Goal: Task Accomplishment & Management: Manage account settings

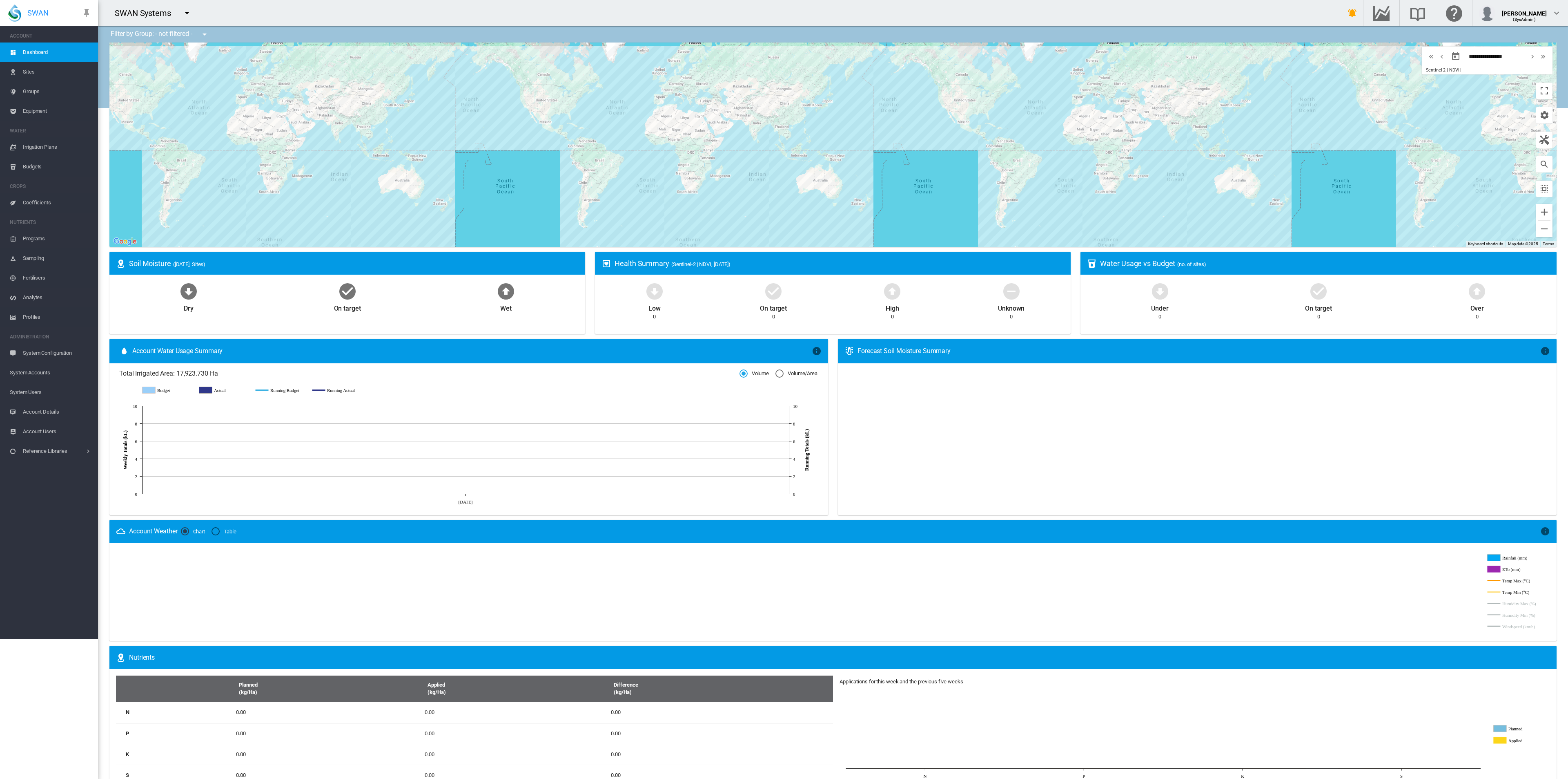
click at [35, 52] on span "Dashboard" at bounding box center [56, 52] width 69 height 20
click at [30, 68] on span "Sites" at bounding box center [56, 71] width 69 height 20
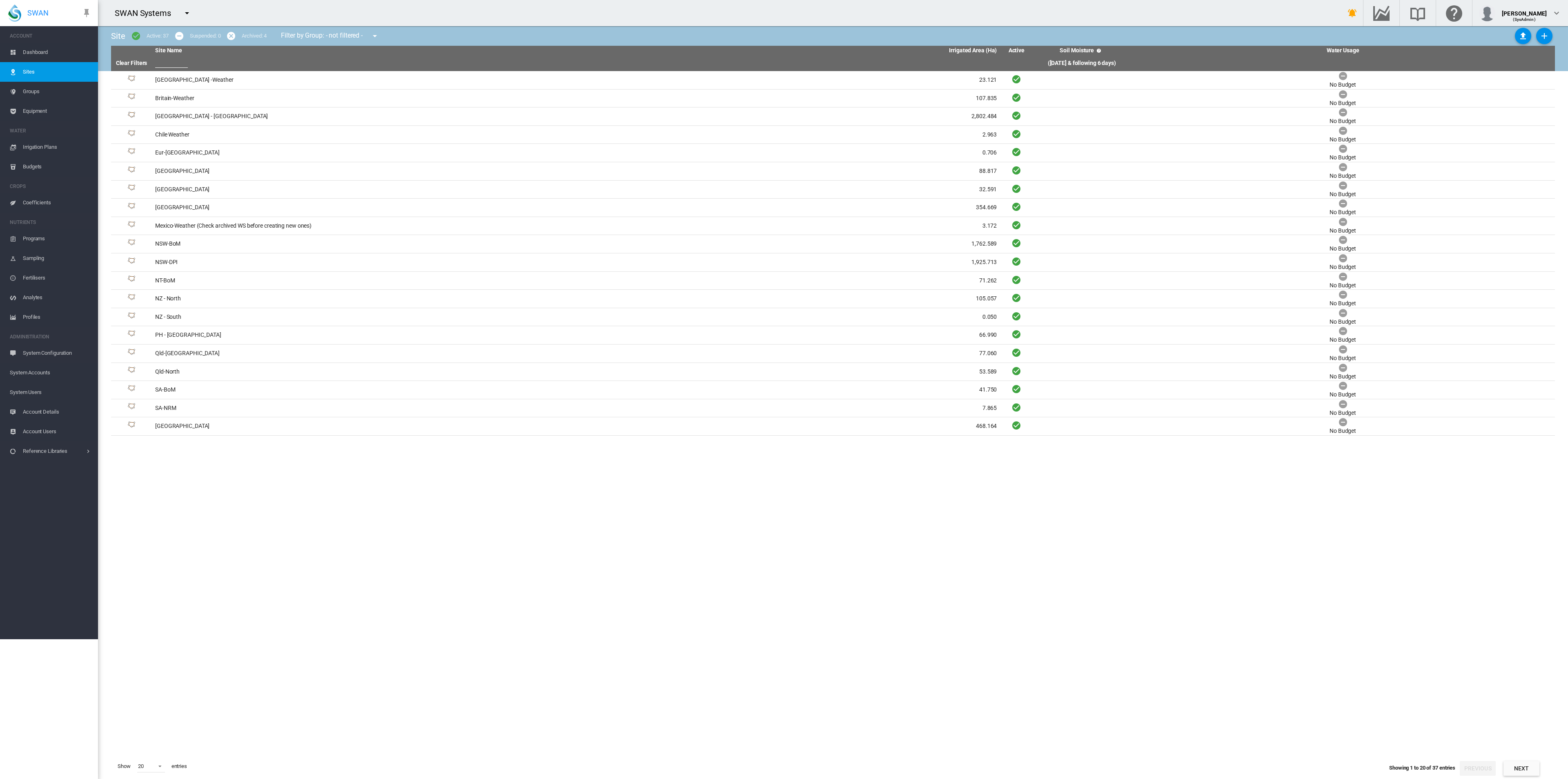
click at [42, 50] on span "Dashboard" at bounding box center [56, 52] width 69 height 20
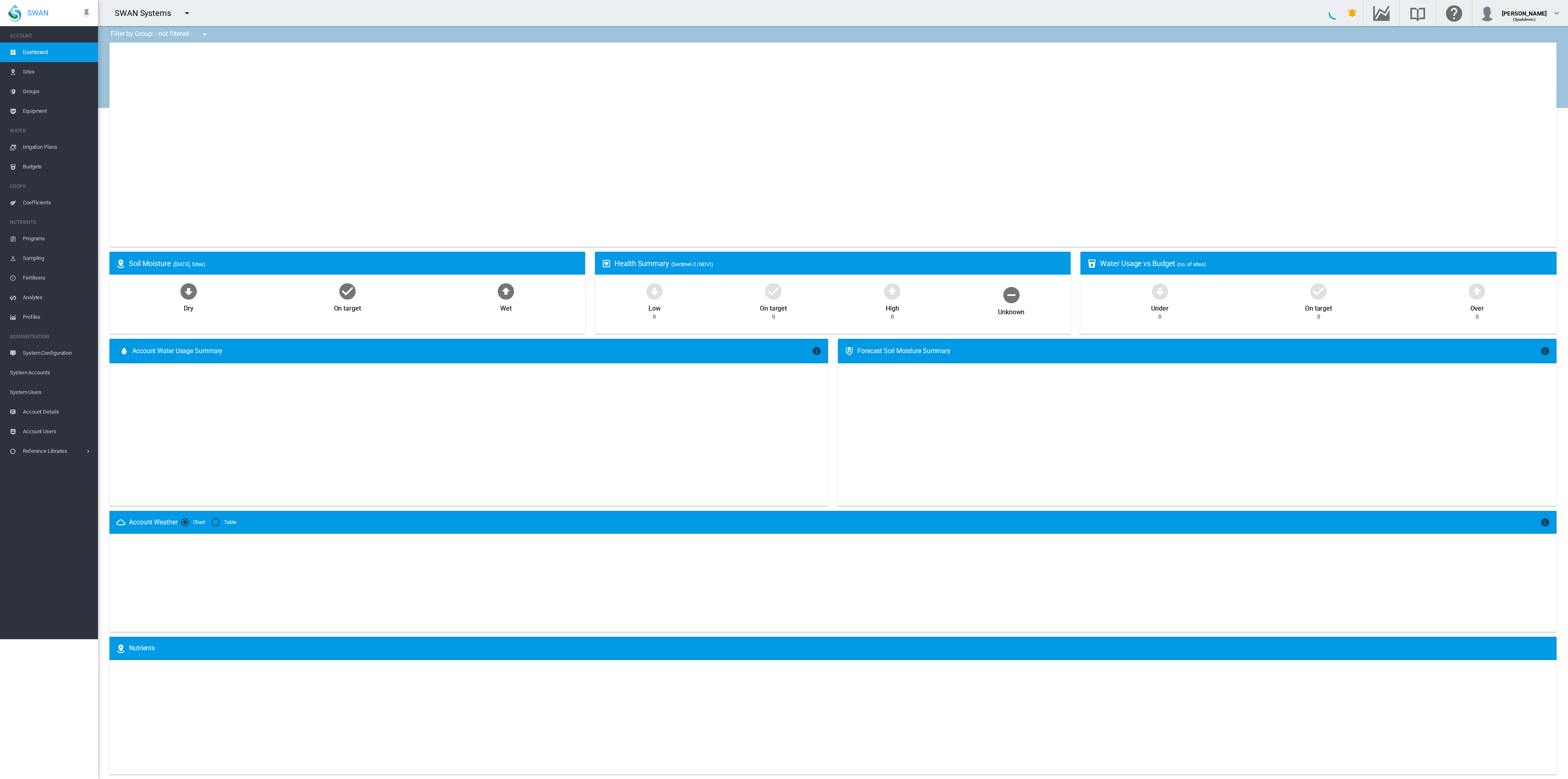
type input "**********"
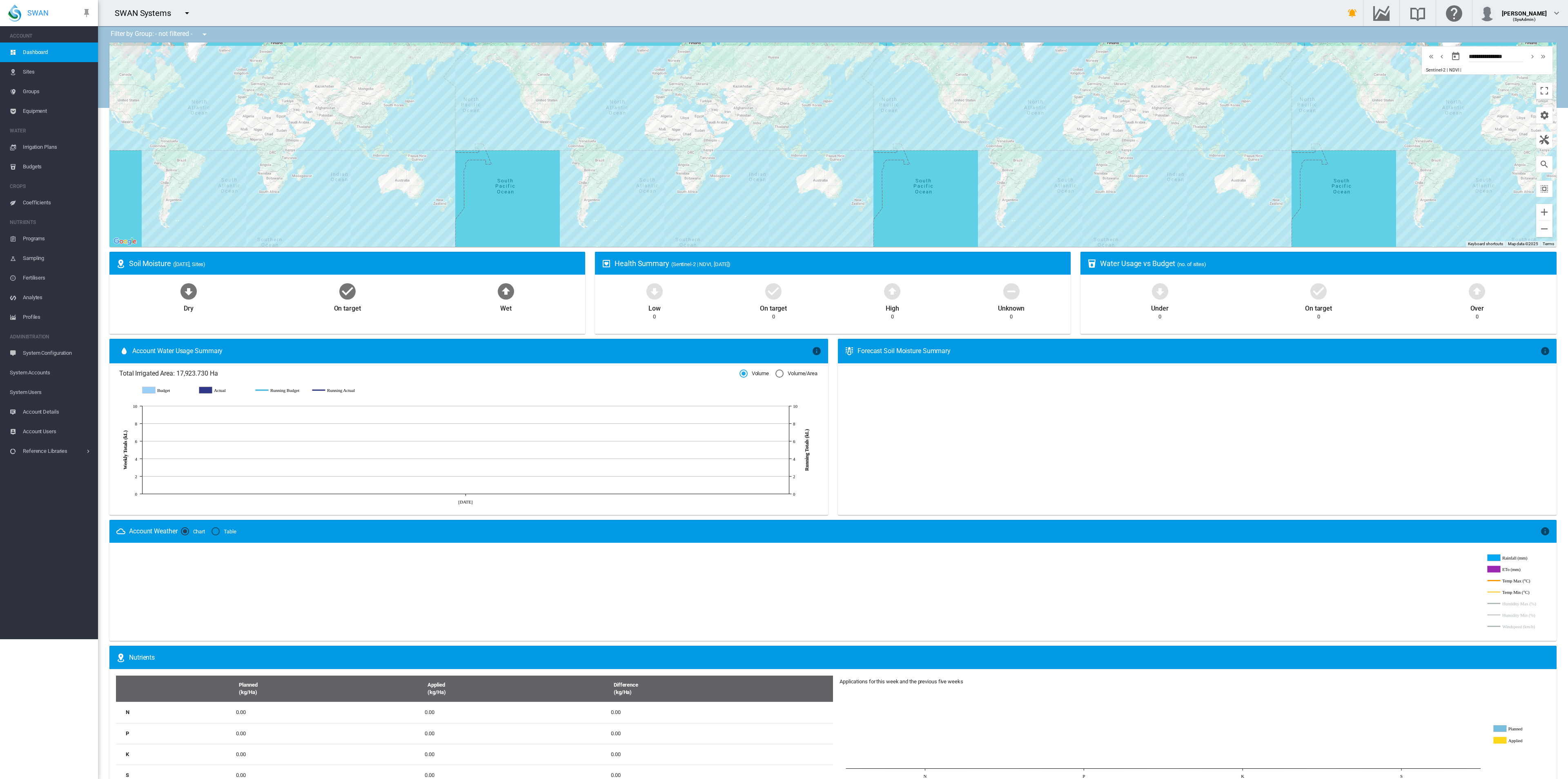
click at [37, 373] on span "System Accounts" at bounding box center [50, 372] width 82 height 20
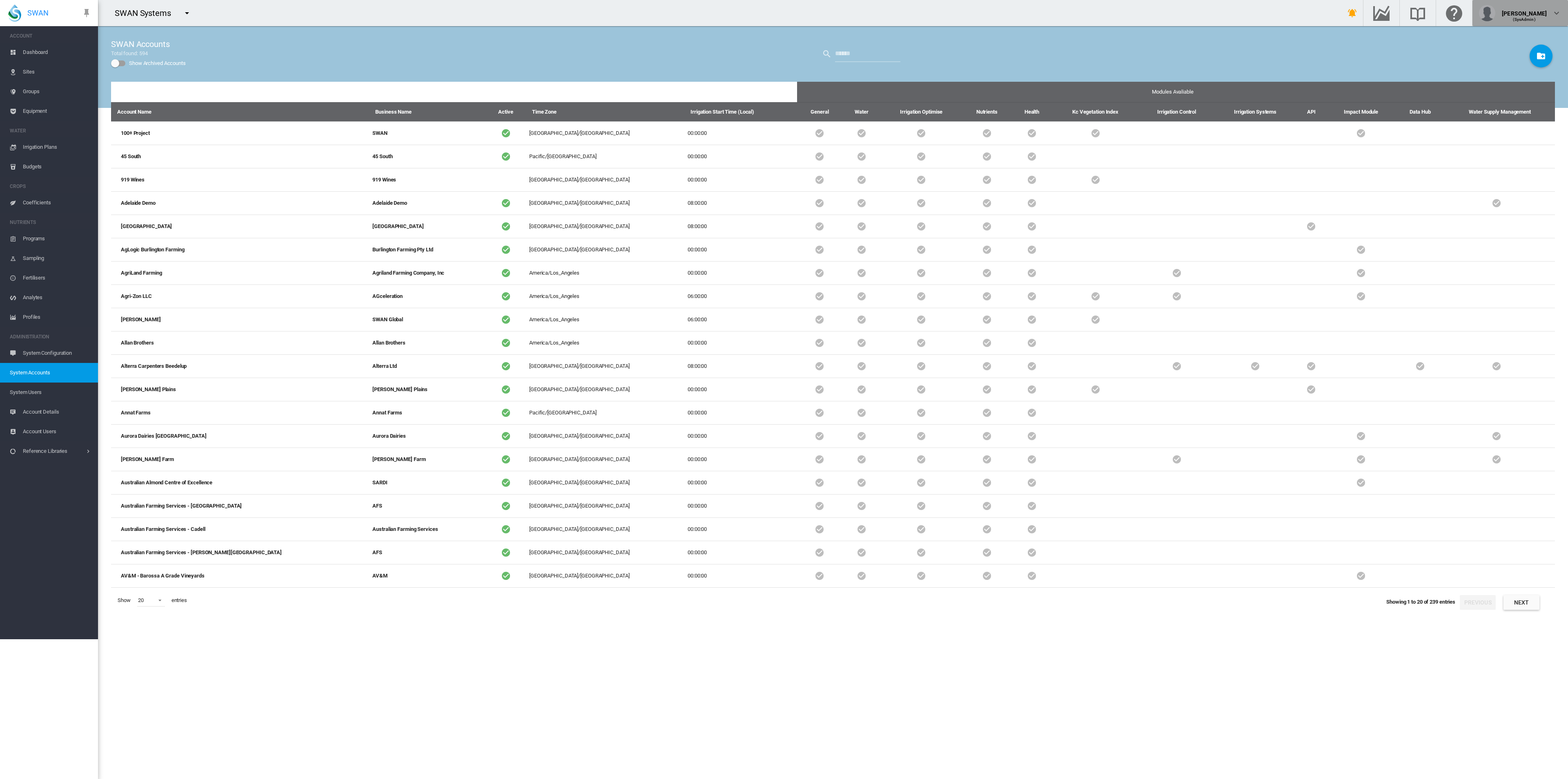
click at [1545, 12] on div "(SysAdmin)" at bounding box center [1525, 16] width 45 height 8
click at [1543, 11] on md-backdrop at bounding box center [784, 389] width 1568 height 779
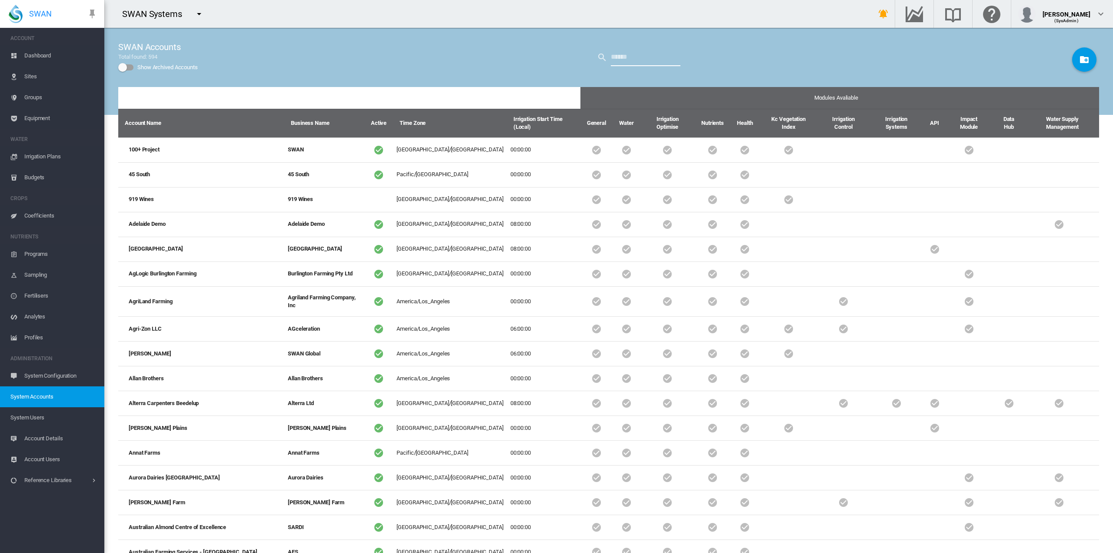
drag, startPoint x: 1639, startPoint y: 0, endPoint x: 640, endPoint y: 63, distance: 1000.2
click at [640, 63] on input "text" at bounding box center [646, 57] width 70 height 17
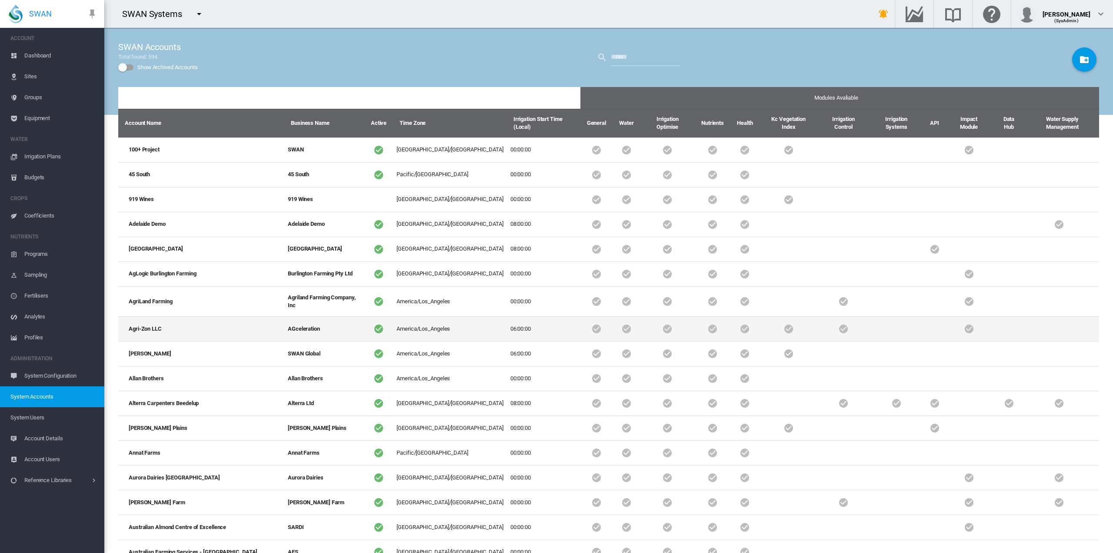
click at [143, 316] on td "Agri-Zon LLC" at bounding box center [201, 328] width 166 height 25
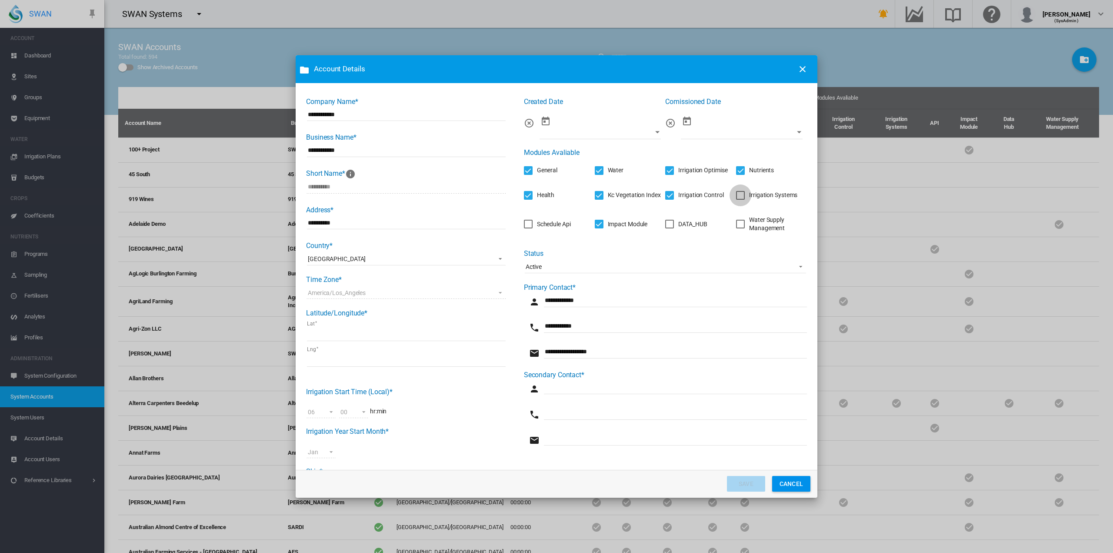
click at [736, 196] on div "Irrigation Systems" at bounding box center [740, 195] width 9 height 9
click at [747, 485] on button "SAVE" at bounding box center [746, 484] width 38 height 16
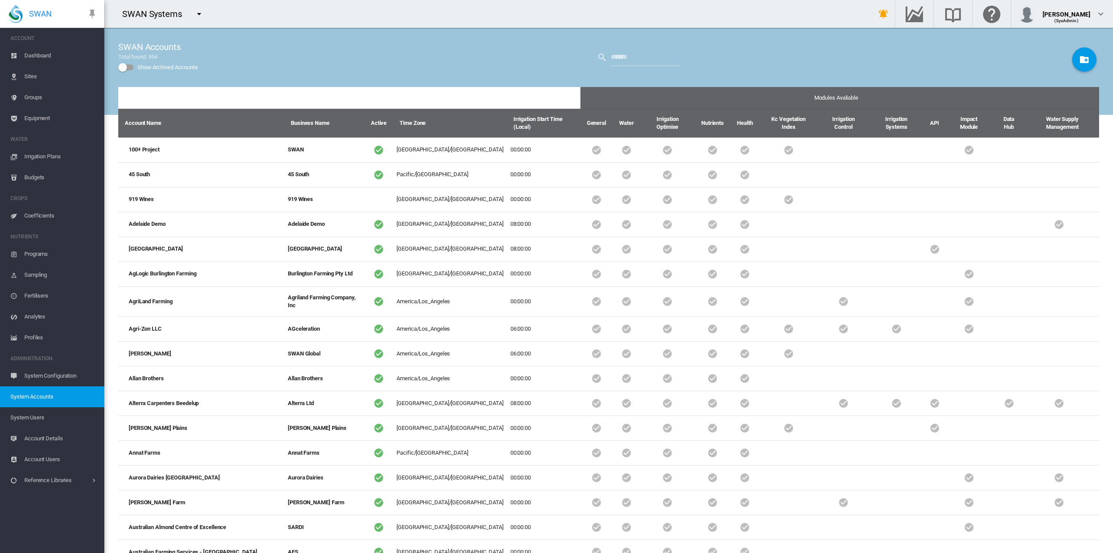
click at [195, 12] on md-icon "icon-menu-down" at bounding box center [199, 14] width 10 height 10
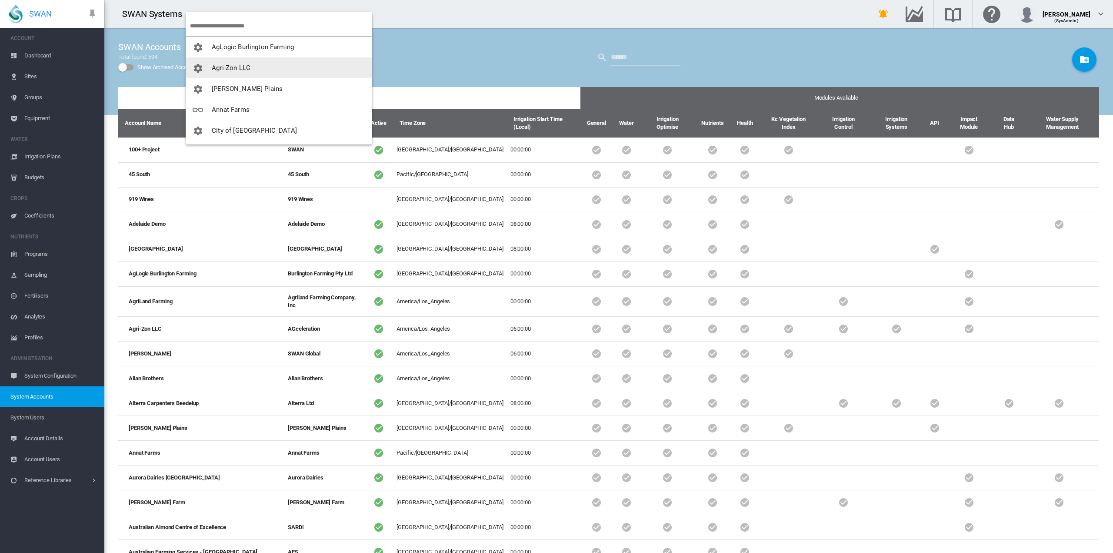
click at [234, 68] on span "Agri-Zon LLC" at bounding box center [231, 68] width 39 height 8
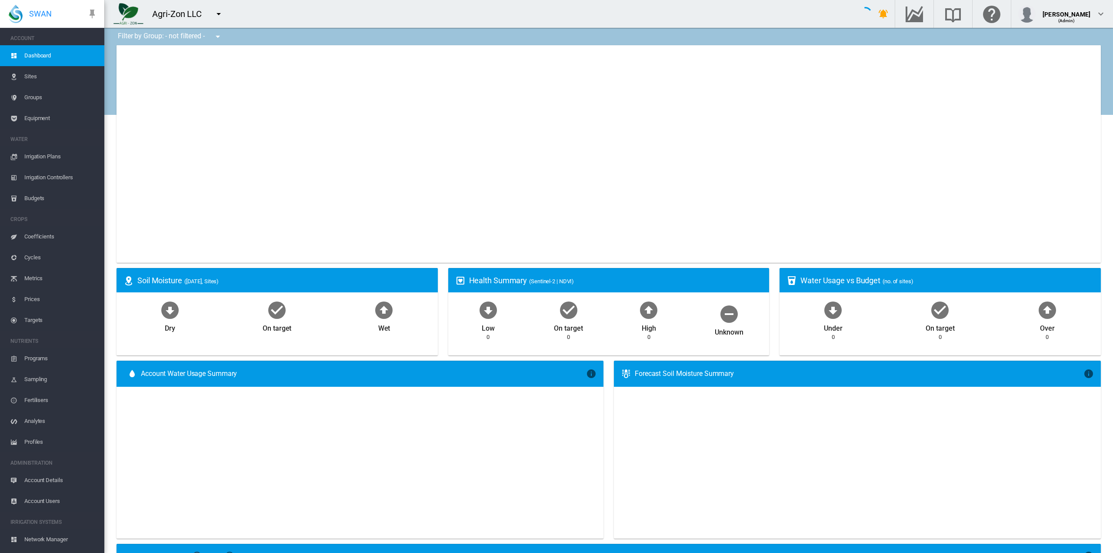
type input "**********"
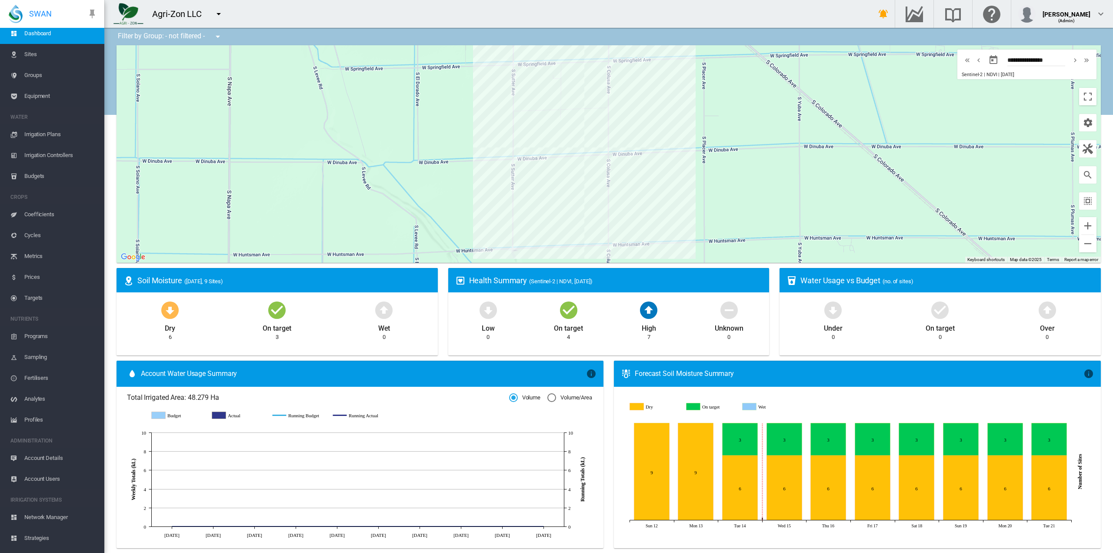
scroll to position [60, 0]
click at [47, 474] on span "Network Manager" at bounding box center [60, 479] width 73 height 21
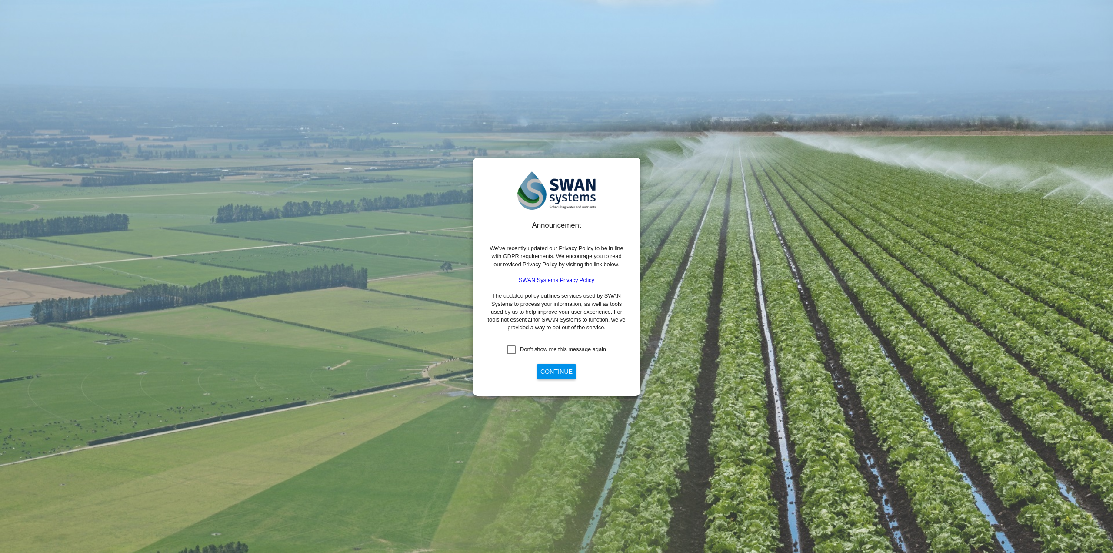
click at [565, 368] on button "Continue" at bounding box center [556, 371] width 38 height 16
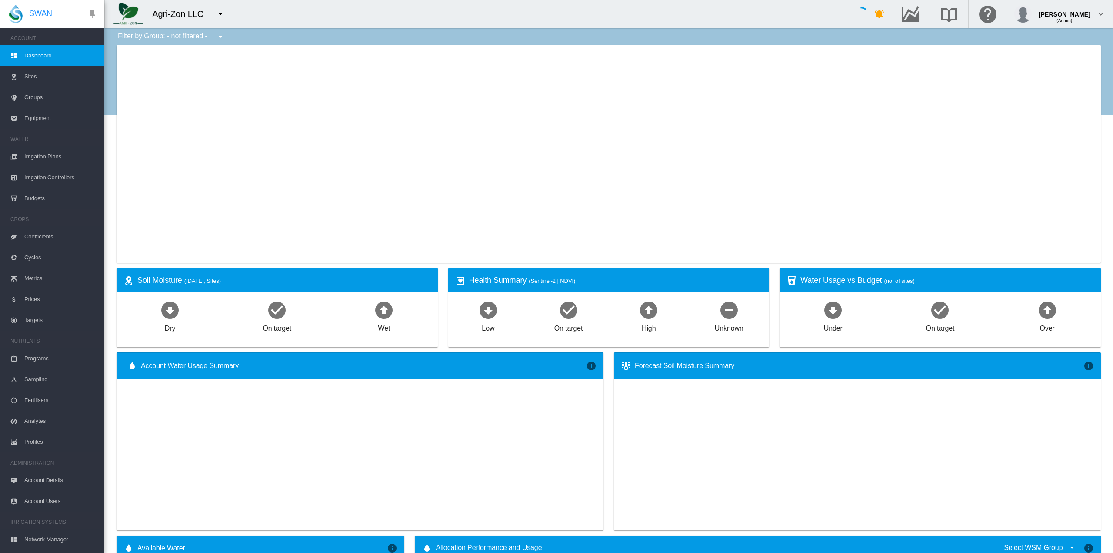
type input "**********"
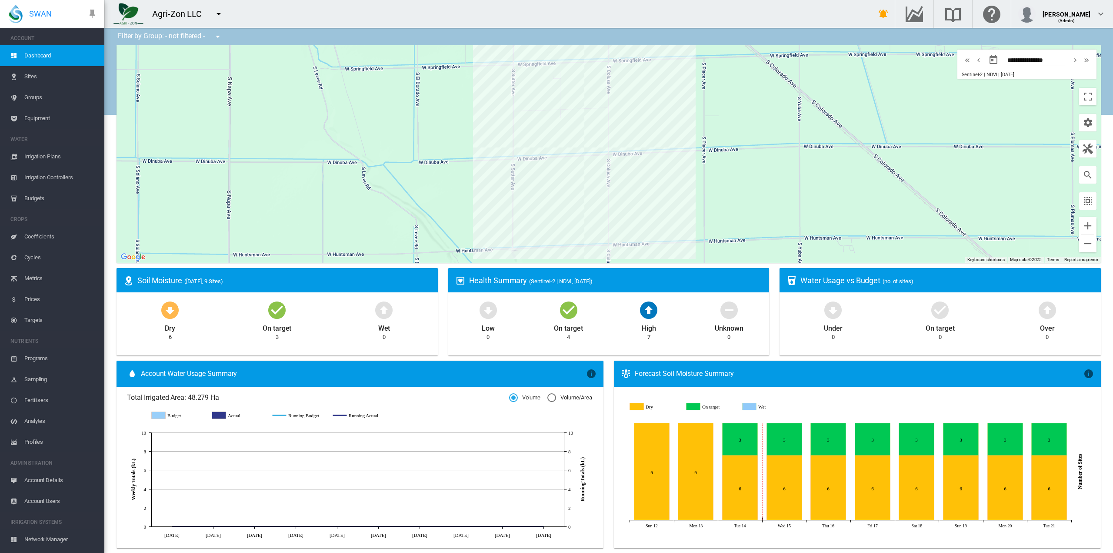
click at [219, 12] on md-icon "icon-menu-down" at bounding box center [218, 14] width 10 height 10
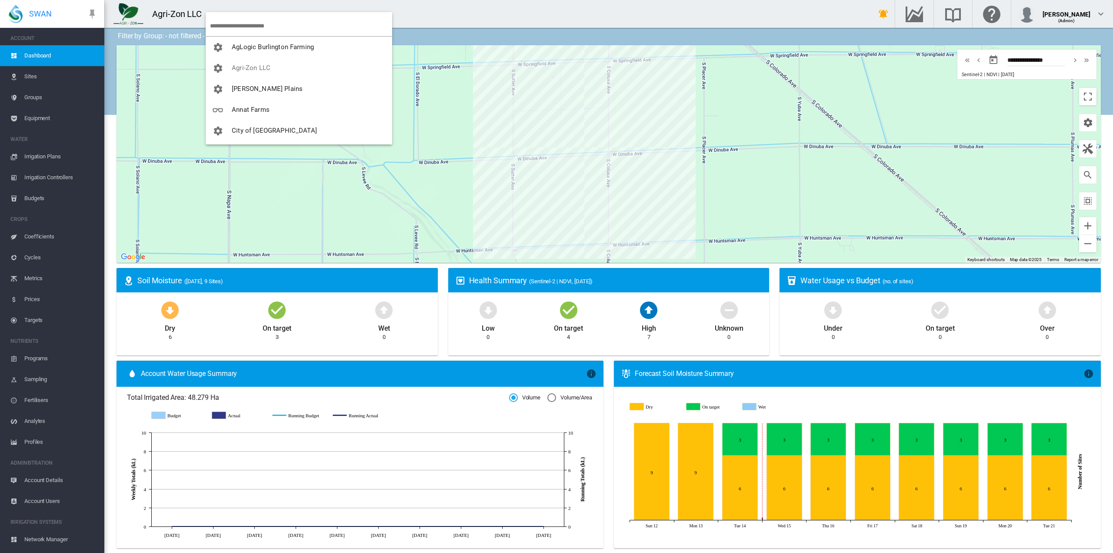
click at [48, 480] on md-backdrop at bounding box center [556, 276] width 1113 height 553
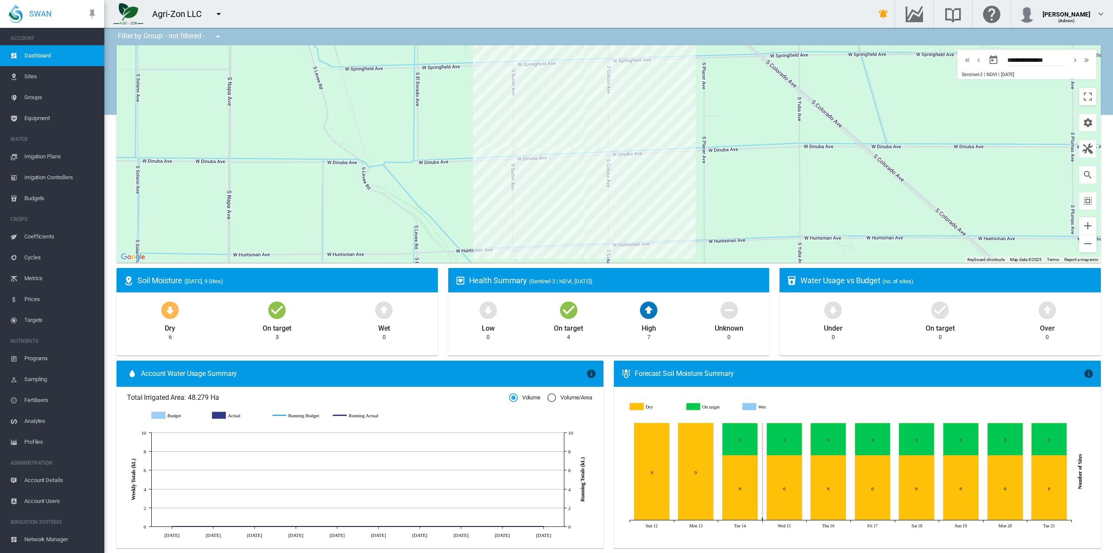
click at [53, 479] on span "Account Details" at bounding box center [60, 480] width 73 height 21
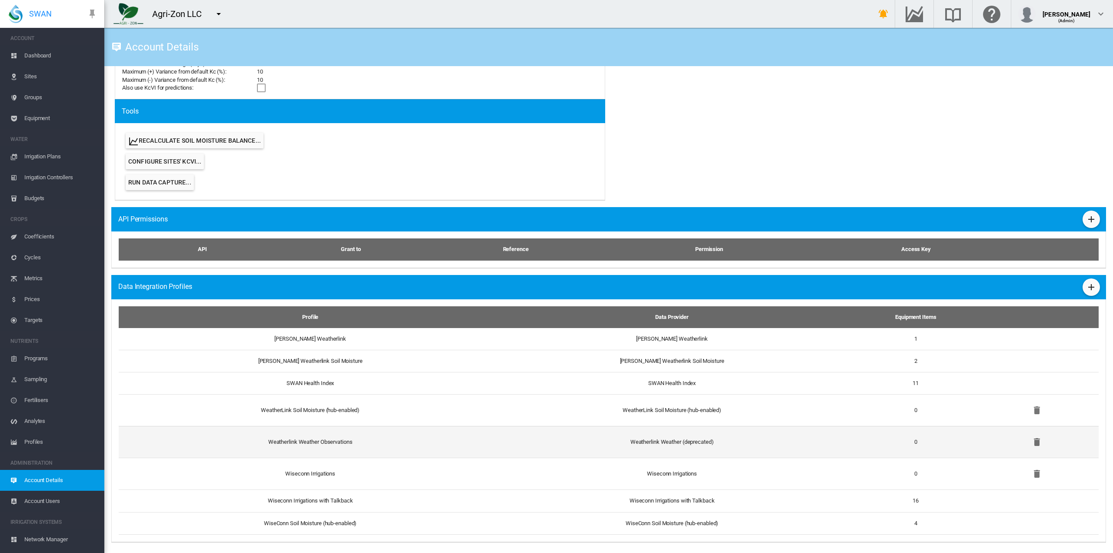
scroll to position [465, 0]
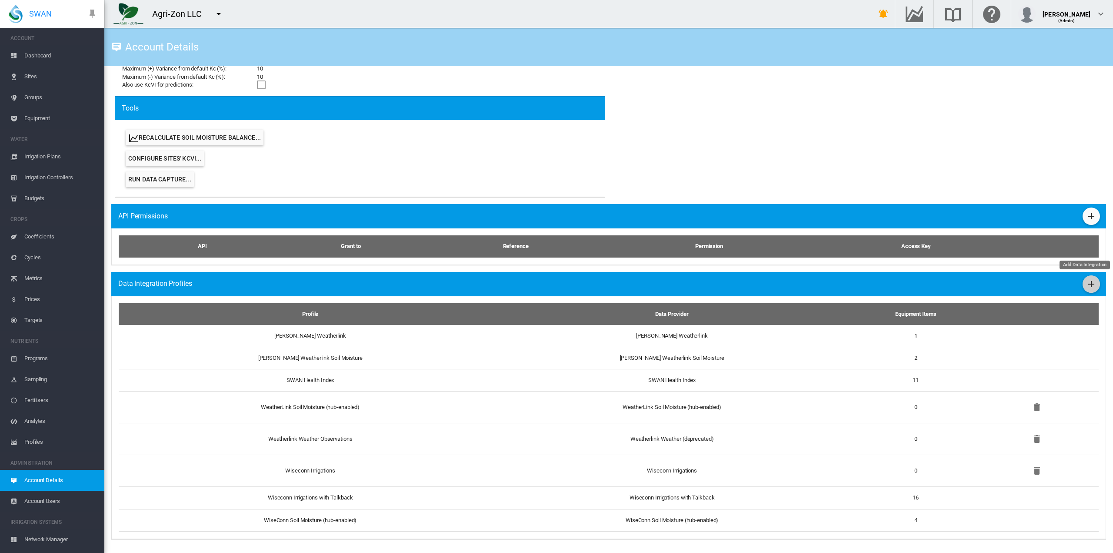
click at [1086, 289] on md-icon "icon-plus" at bounding box center [1091, 284] width 10 height 10
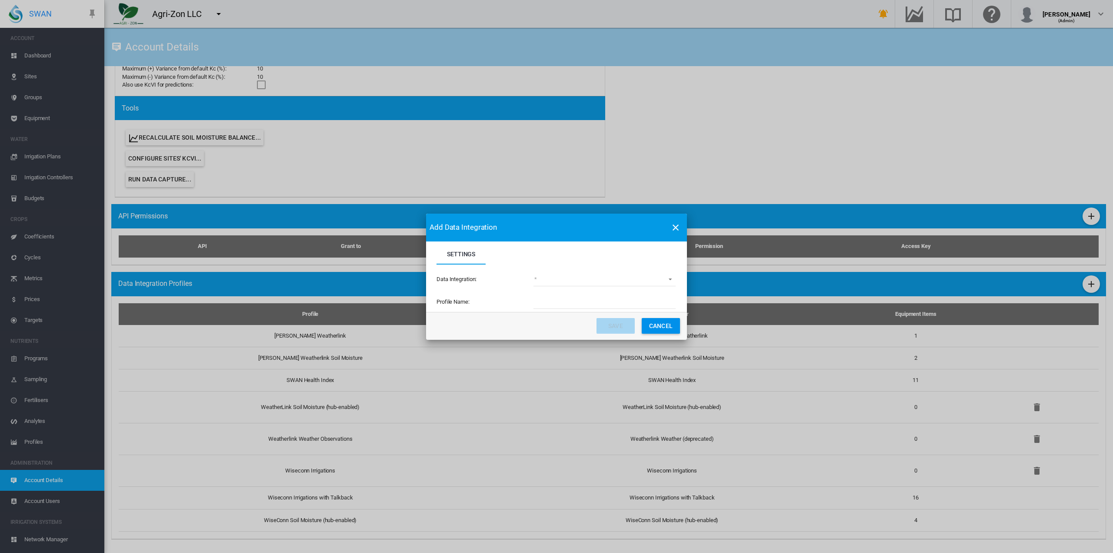
click at [640, 276] on md-select "(deprecated) Toro Lynx Course By Station Adcon Soil Moisture Aquacheck Soil Moi…" at bounding box center [604, 279] width 142 height 13
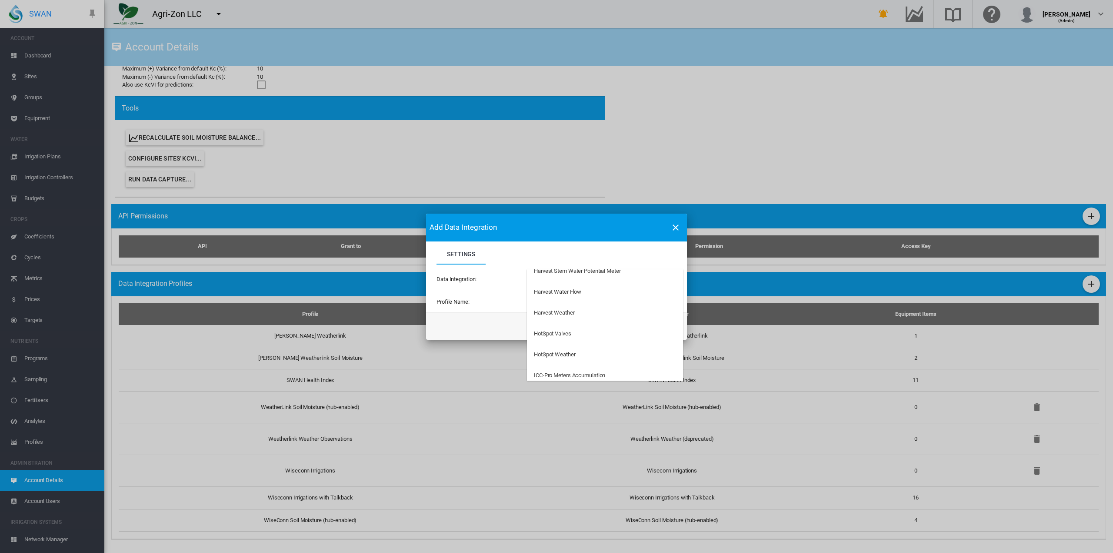
scroll to position [1000, 0]
click at [558, 321] on div "MAIT Talkback" at bounding box center [552, 323] width 37 height 8
type input "**********"
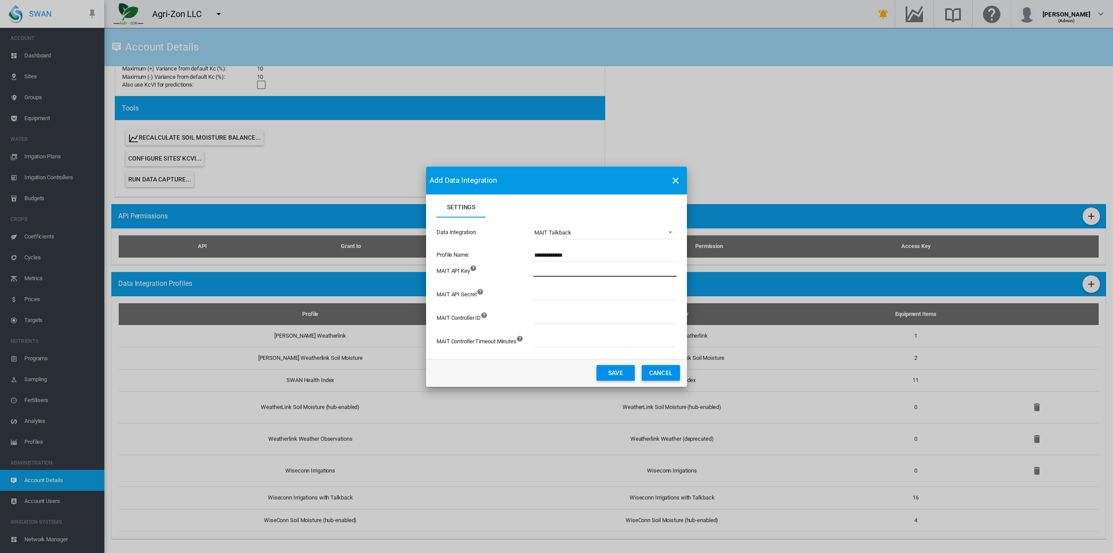
click at [551, 274] on input "Settings Settings ..." at bounding box center [652, 269] width 239 height 13
type input "***"
click at [672, 370] on button "Cancel" at bounding box center [661, 373] width 38 height 16
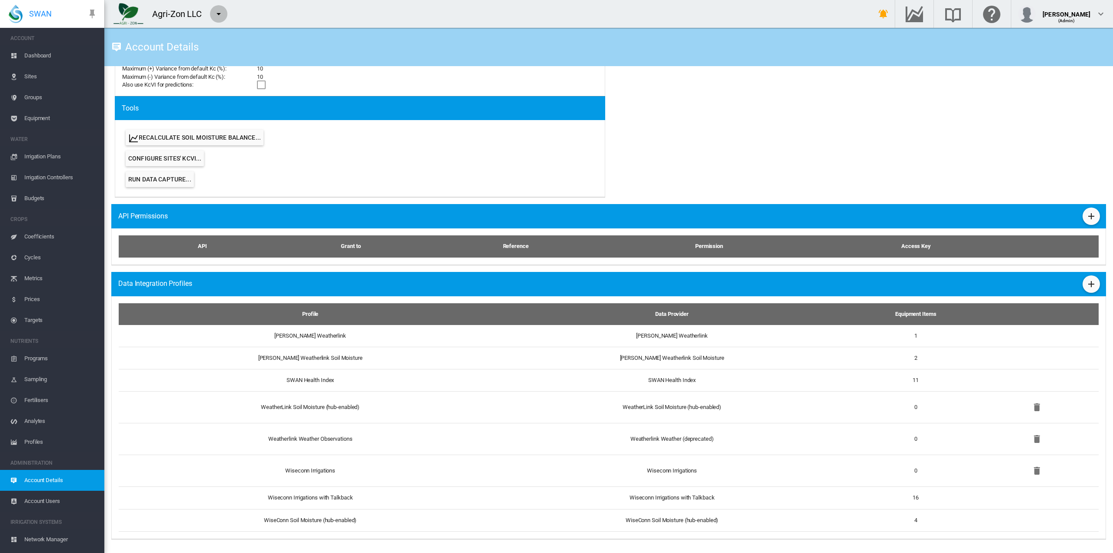
click at [220, 15] on md-icon "icon-menu-down" at bounding box center [218, 14] width 10 height 10
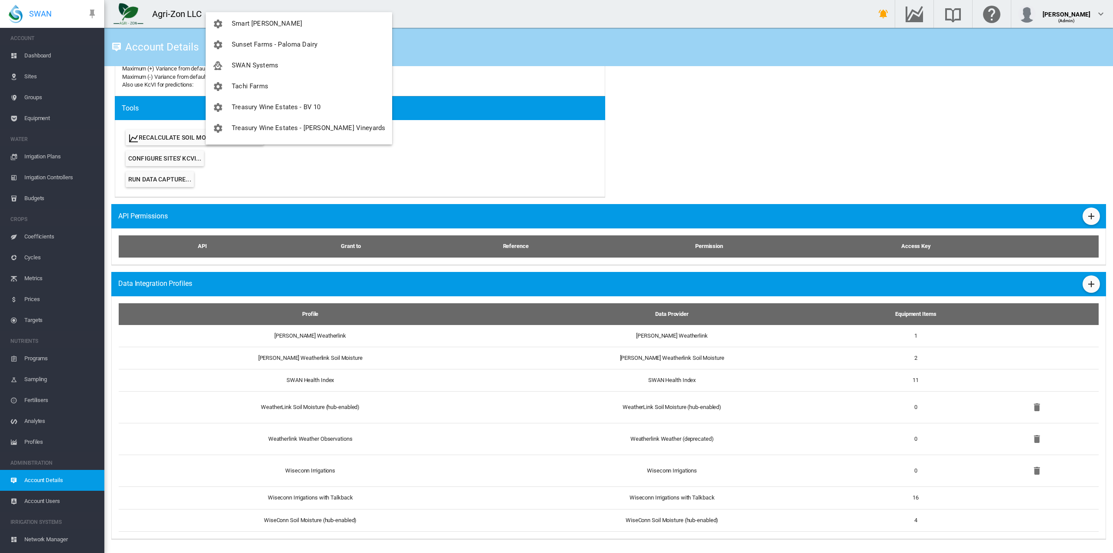
scroll to position [683, 0]
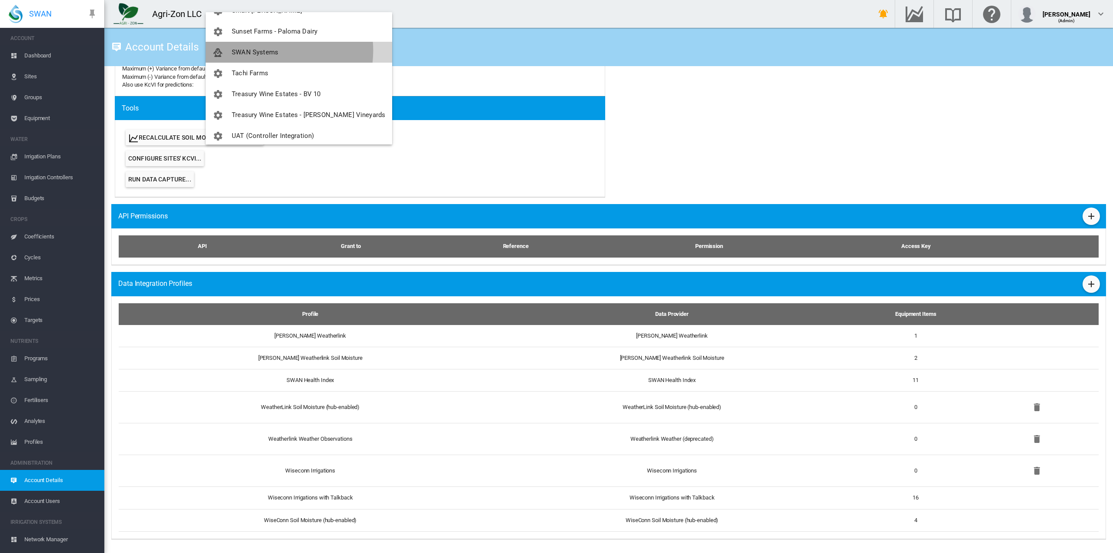
click at [264, 50] on span "SWAN Systems" at bounding box center [255, 52] width 47 height 8
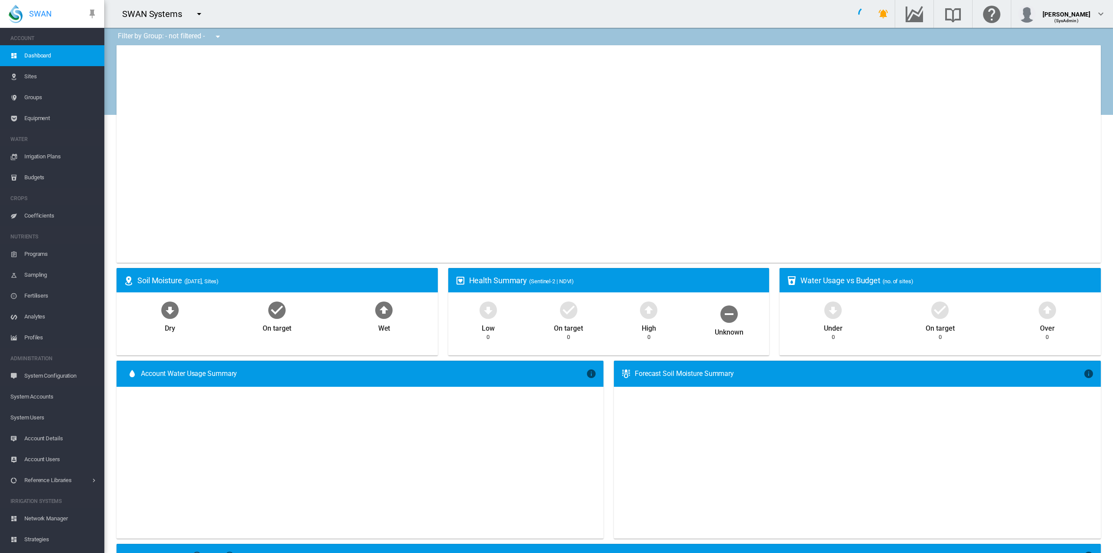
click at [55, 515] on span "Network Manager" at bounding box center [60, 518] width 73 height 21
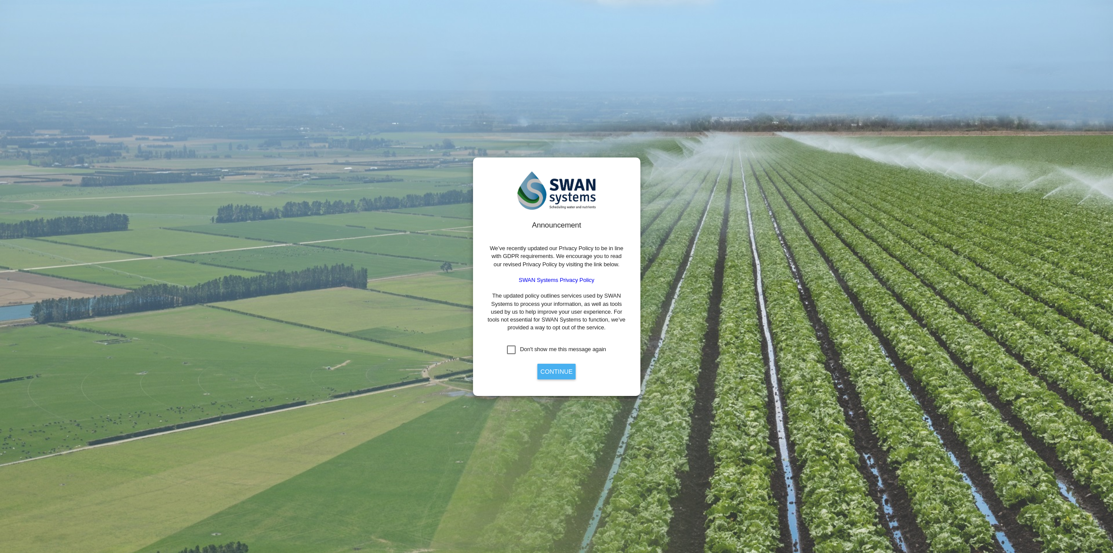
click at [561, 373] on button "Continue" at bounding box center [556, 371] width 38 height 16
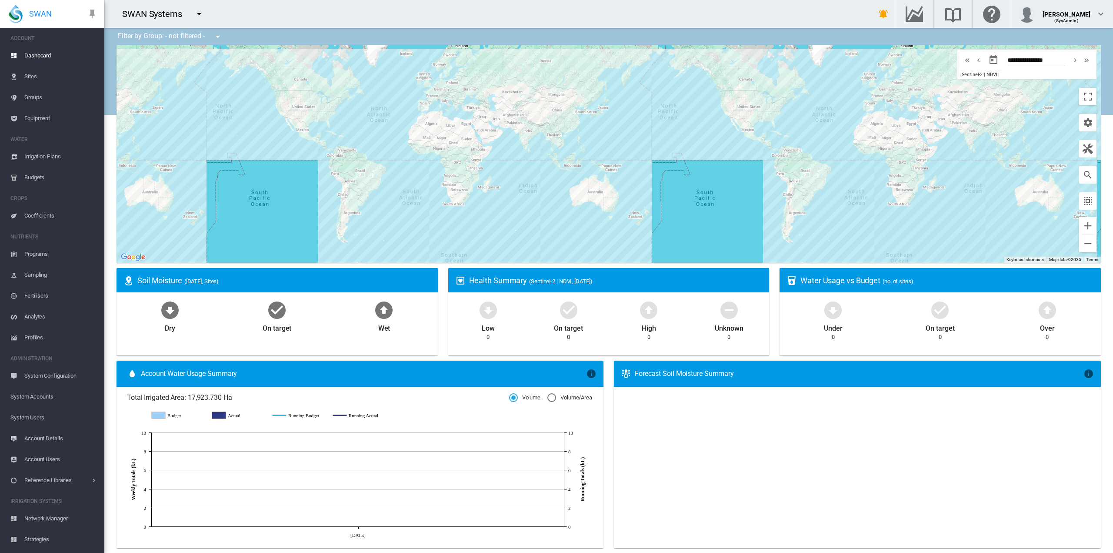
click at [200, 11] on md-icon "icon-menu-down" at bounding box center [199, 14] width 10 height 10
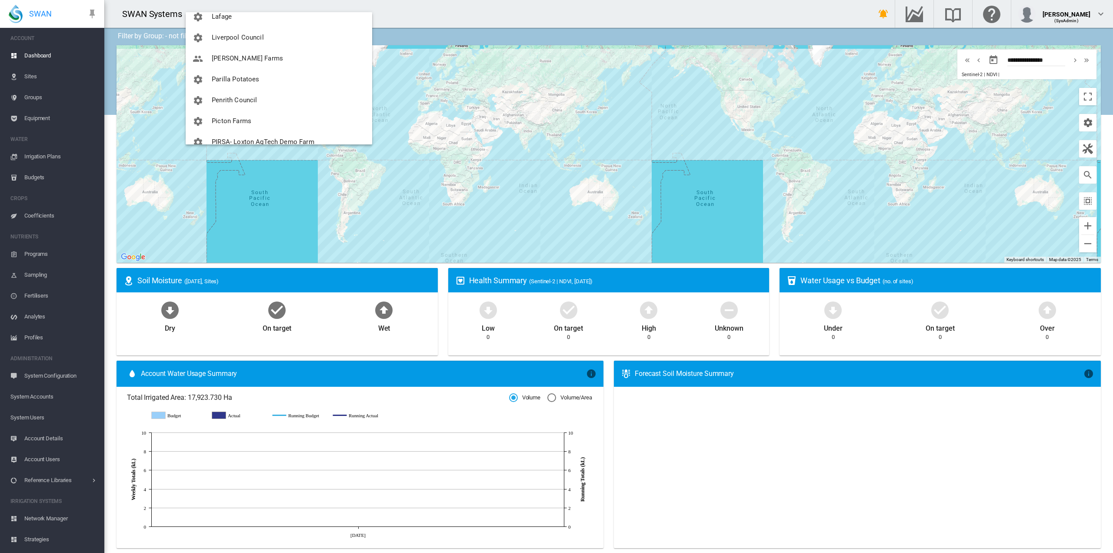
scroll to position [391, 0]
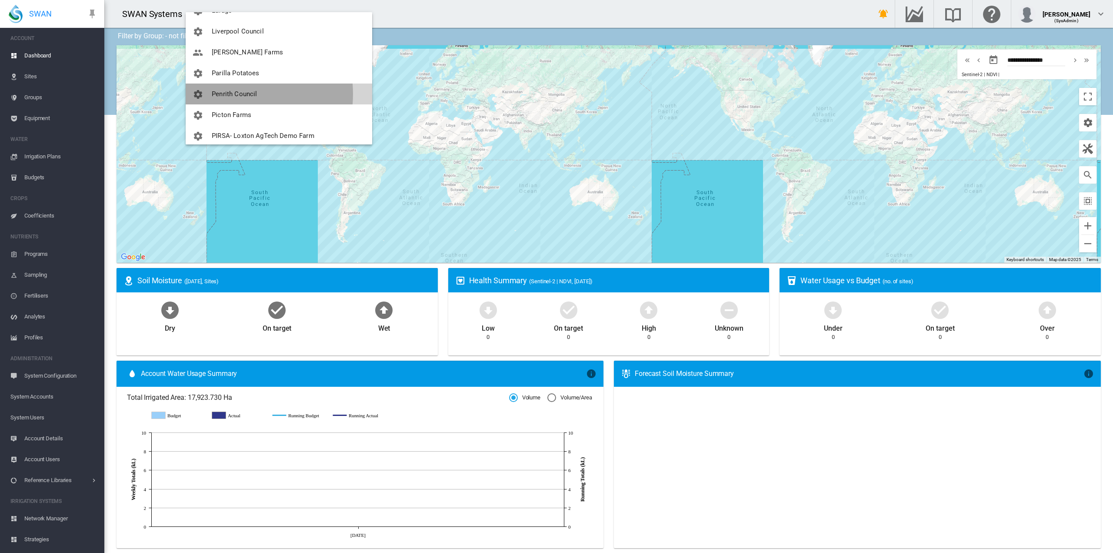
click at [232, 94] on span "Penrith Council" at bounding box center [234, 94] width 45 height 8
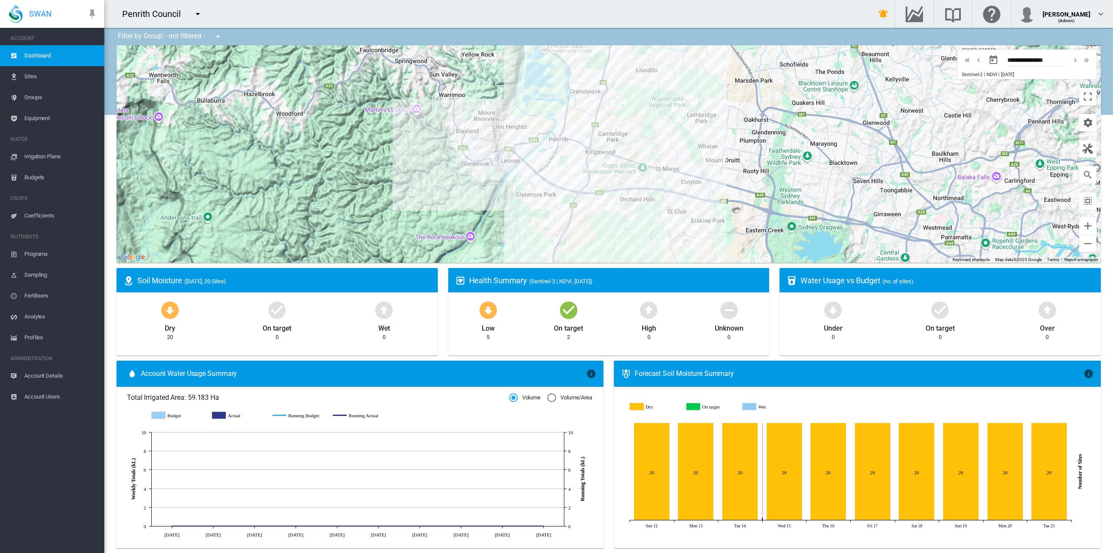
click at [42, 114] on span "Equipment" at bounding box center [60, 118] width 73 height 21
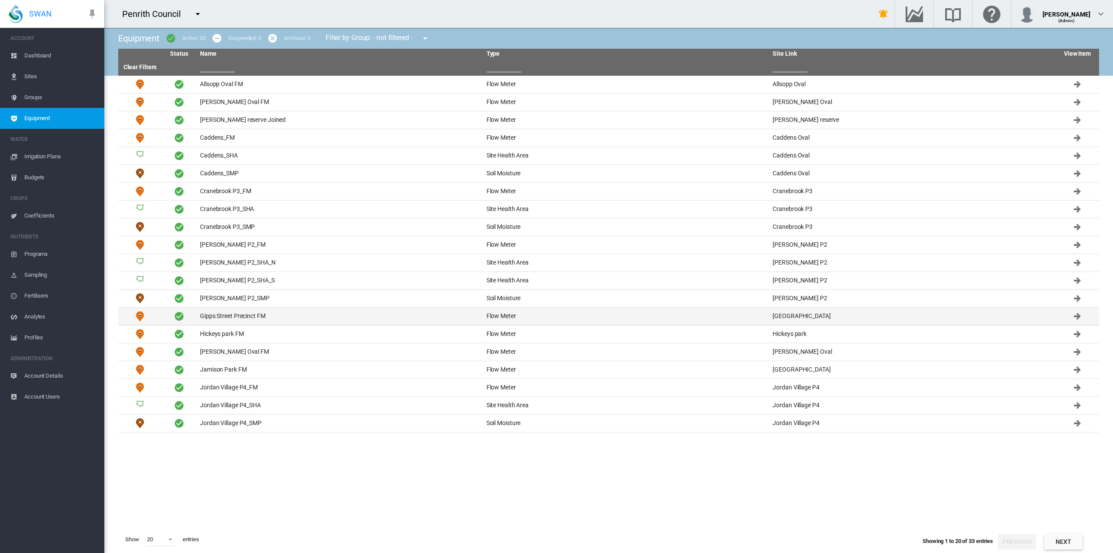
click at [252, 319] on td "Gipps Street Precinct FM" at bounding box center [340, 315] width 287 height 17
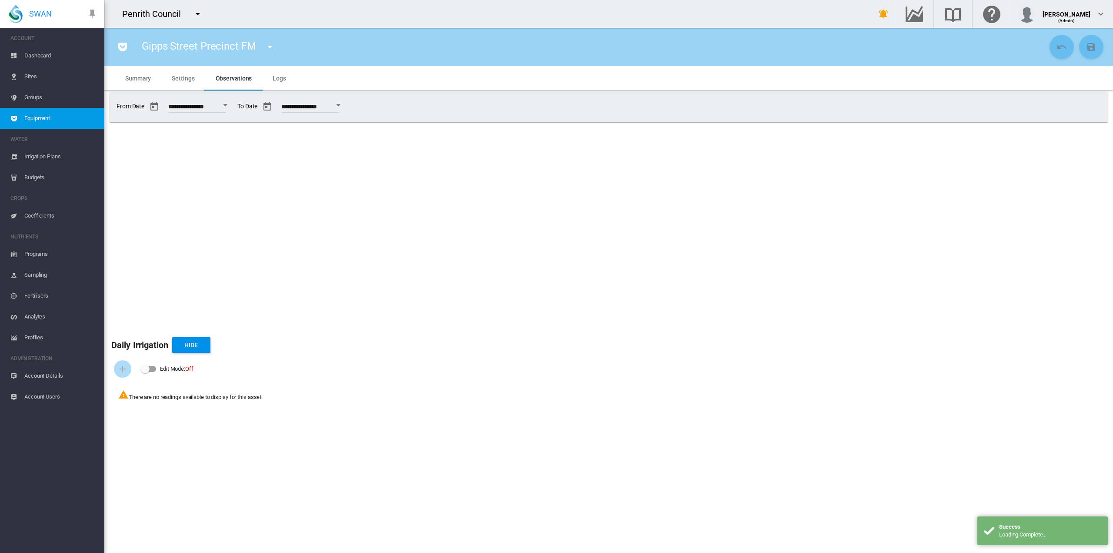
click at [190, 78] on span "Settings" at bounding box center [183, 78] width 23 height 7
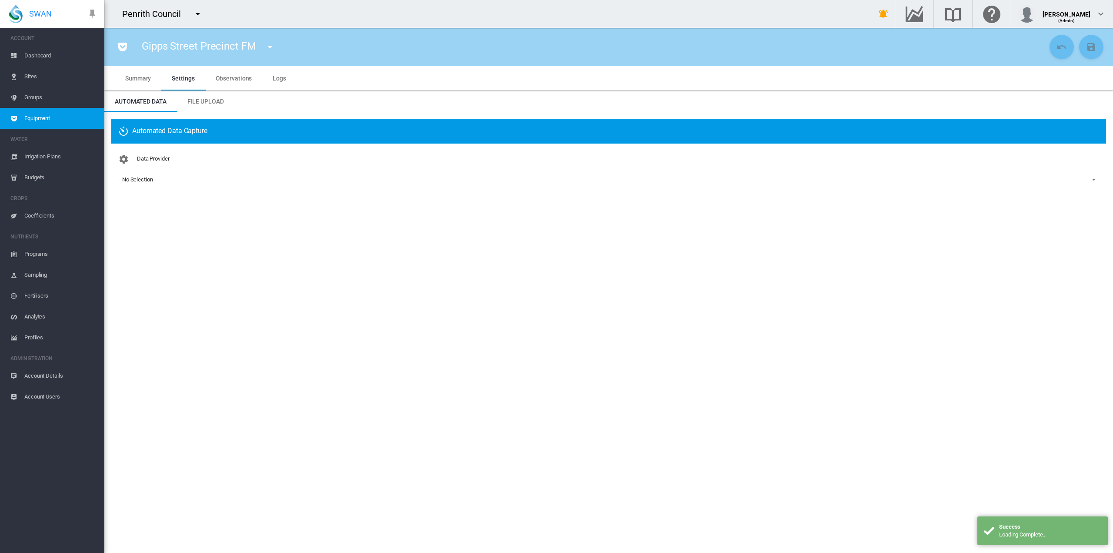
click at [47, 116] on span "Equipment" at bounding box center [60, 118] width 73 height 21
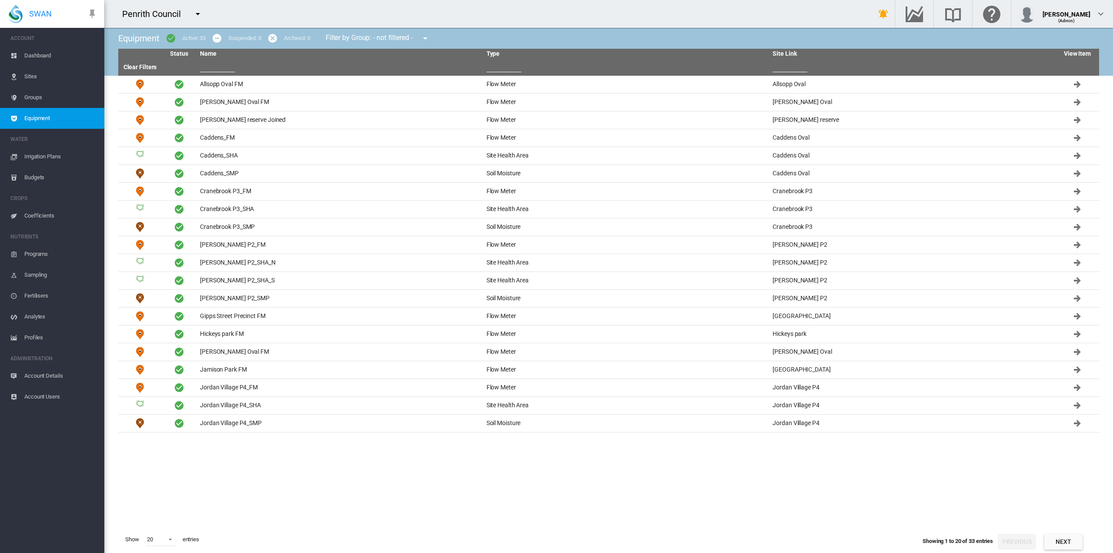
click at [227, 68] on input "text" at bounding box center [217, 65] width 35 height 13
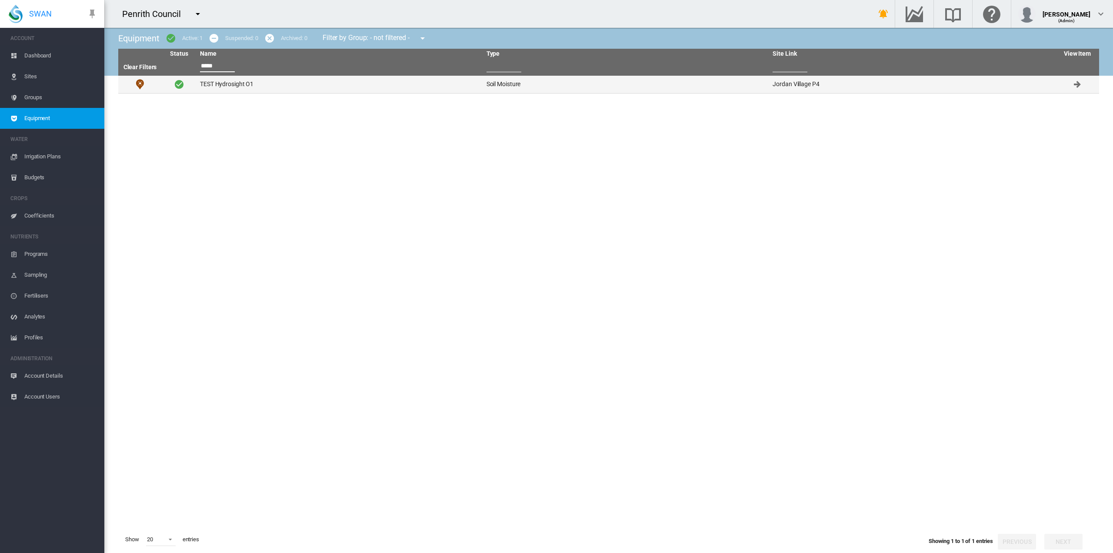
type input "*****"
click at [235, 82] on td "TEST Hydrosight O1" at bounding box center [340, 84] width 287 height 17
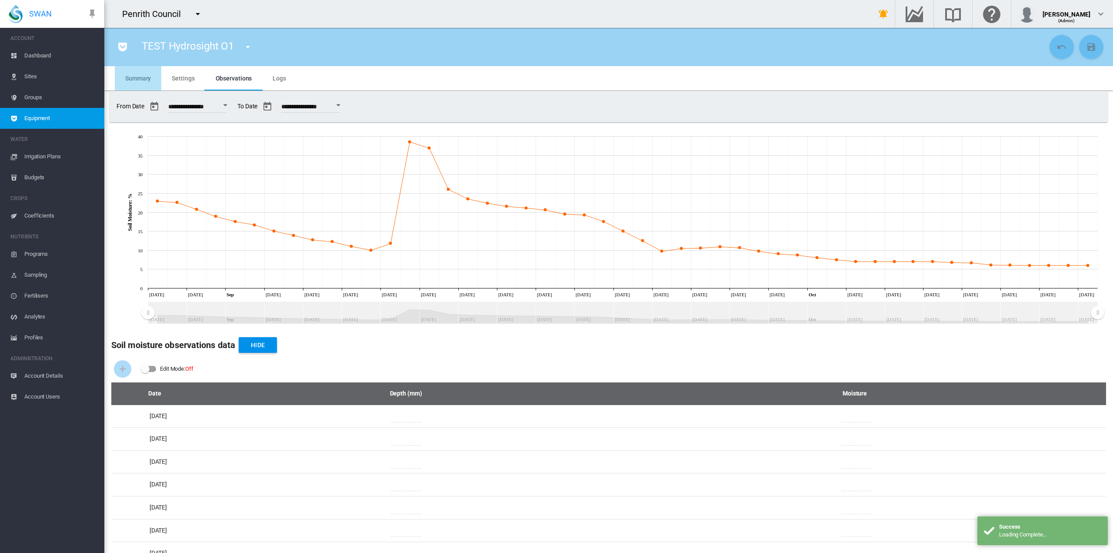
click at [130, 76] on span "Summary" at bounding box center [138, 78] width 26 height 7
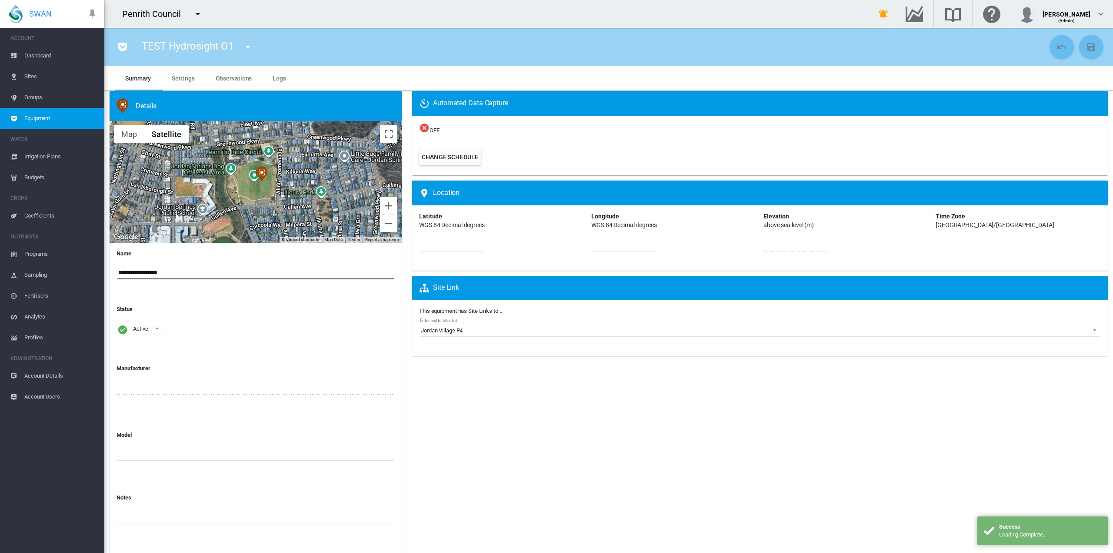
click at [163, 275] on input "**********" at bounding box center [255, 272] width 277 height 13
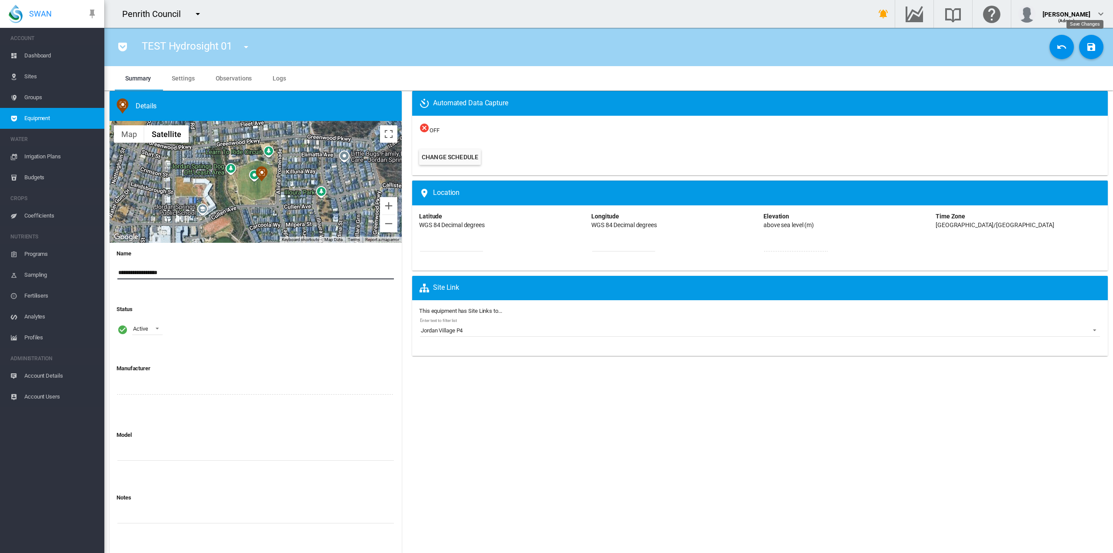
type input "**********"
click at [1086, 45] on md-icon "icon-content-save" at bounding box center [1091, 47] width 10 height 10
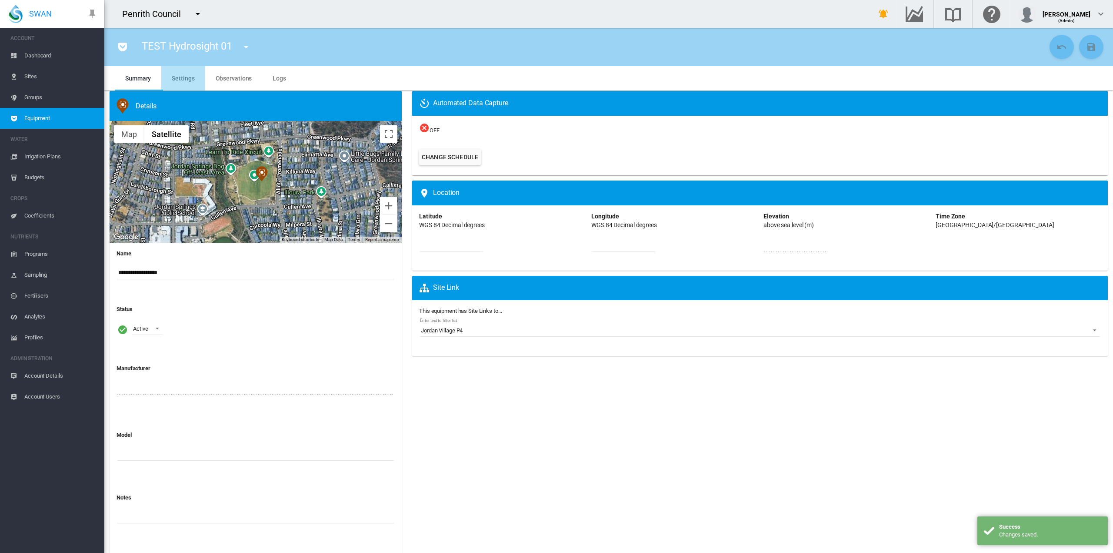
click at [186, 77] on span "Settings" at bounding box center [183, 78] width 23 height 7
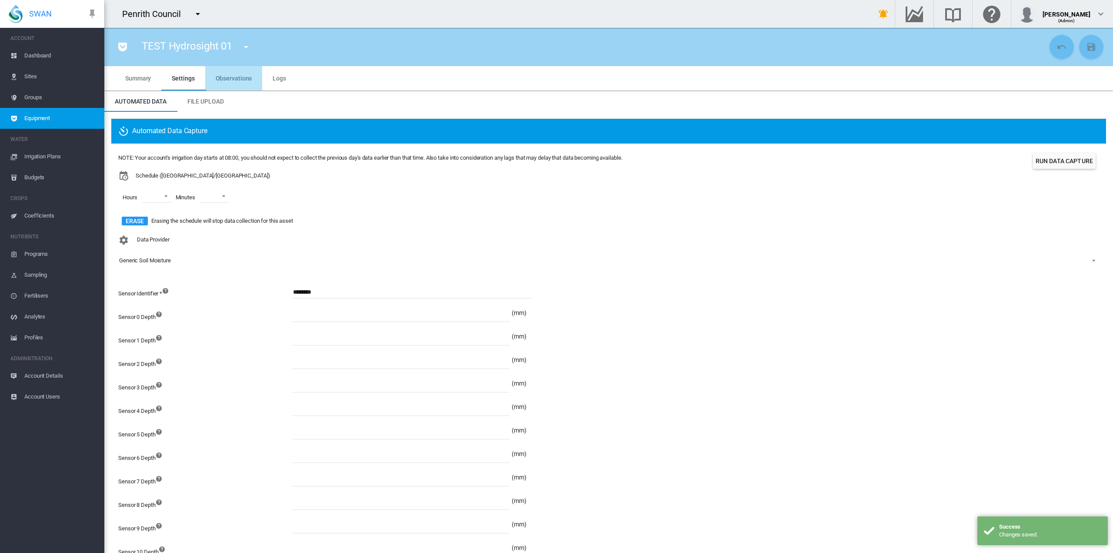
click at [254, 77] on md-tab-item "Observations" at bounding box center [233, 78] width 57 height 24
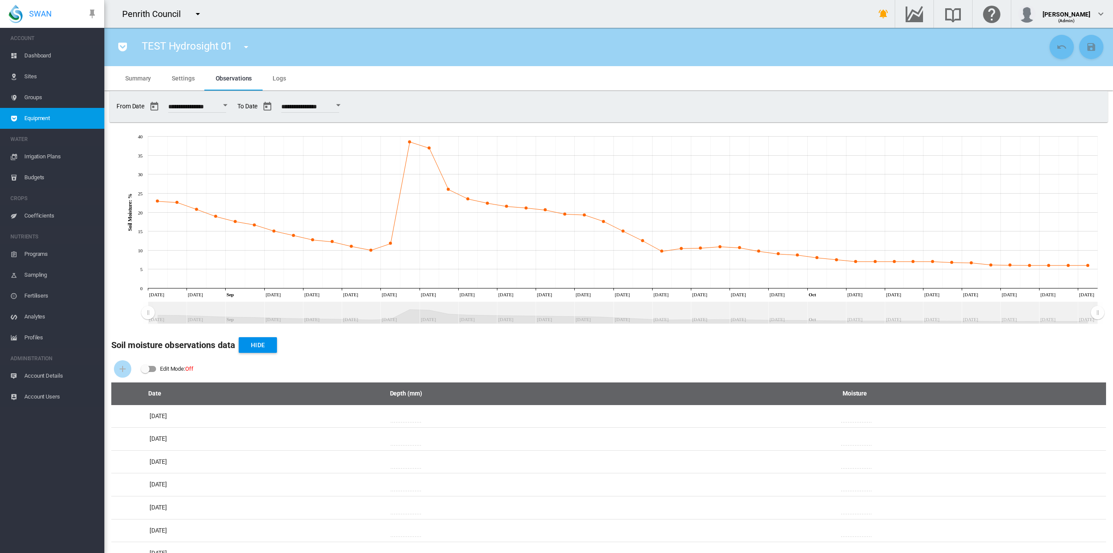
click at [197, 13] on md-icon "icon-menu-down" at bounding box center [198, 14] width 10 height 10
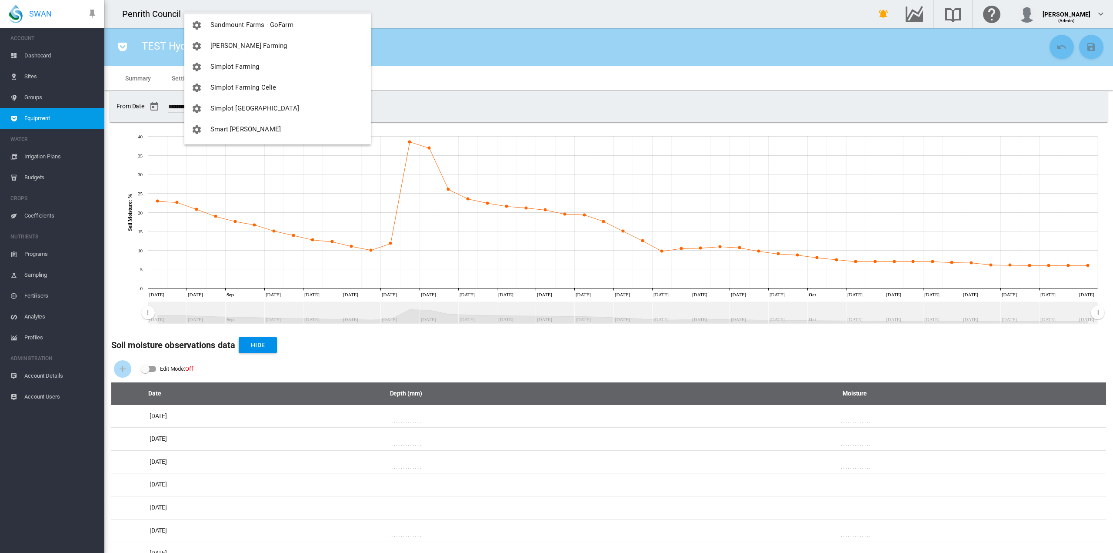
scroll to position [565, 0]
click at [248, 108] on span "Simplot [GEOGRAPHIC_DATA]" at bounding box center [254, 108] width 89 height 8
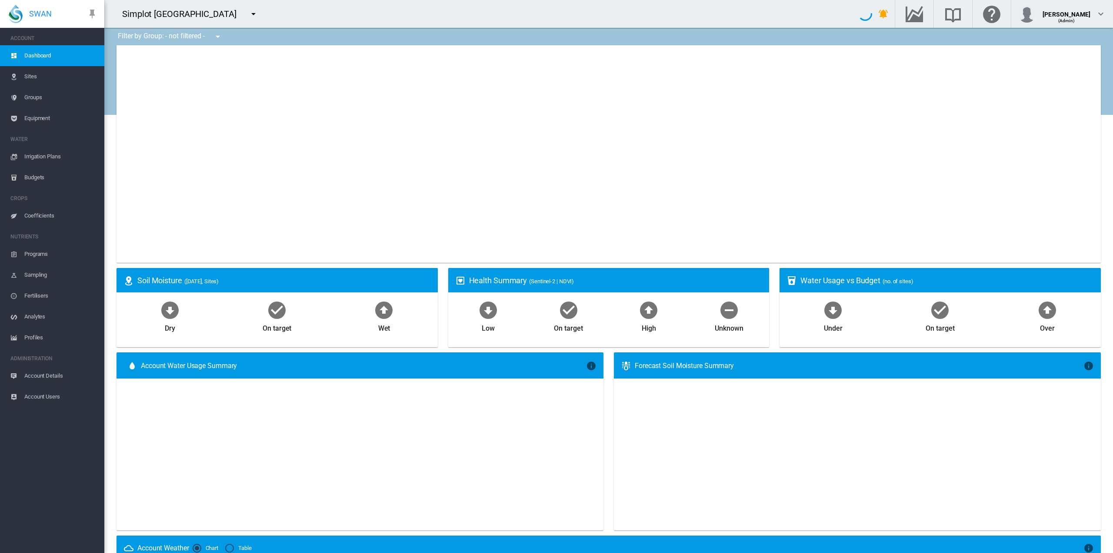
type input "**********"
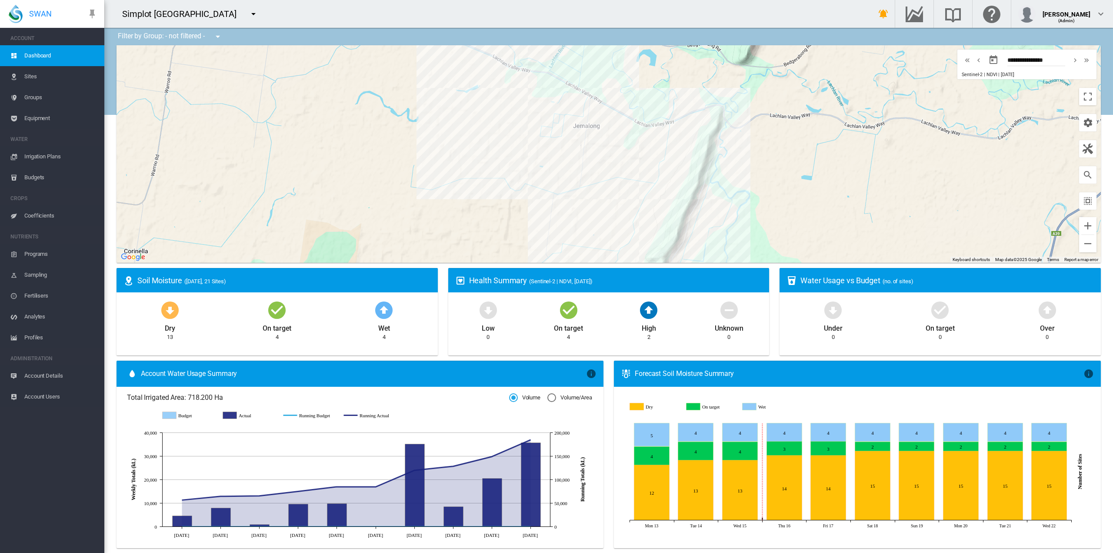
click at [248, 13] on md-icon "icon-menu-down" at bounding box center [253, 14] width 10 height 10
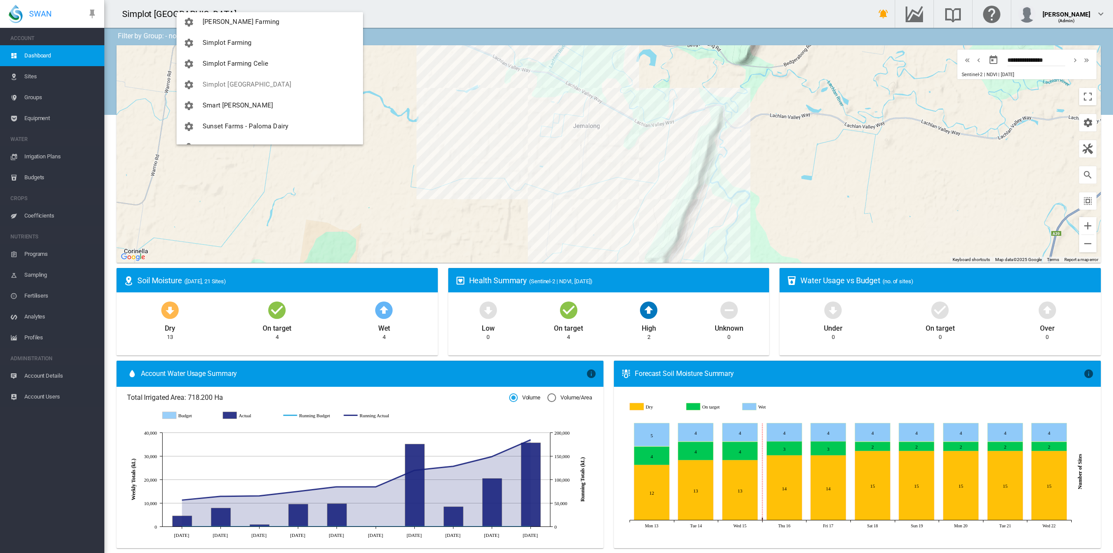
scroll to position [596, 0]
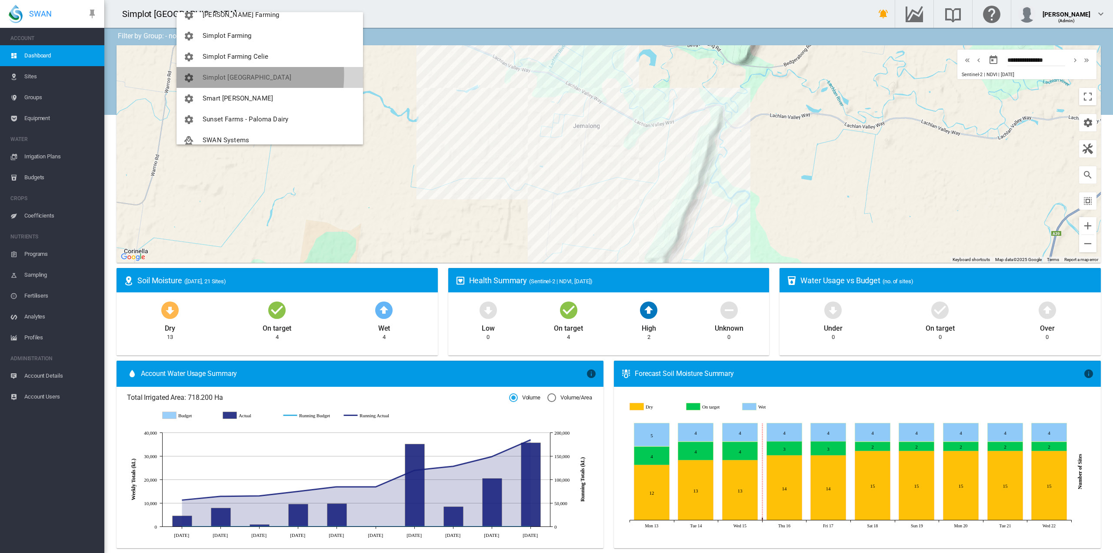
click at [214, 75] on span "Simplot [GEOGRAPHIC_DATA]" at bounding box center [247, 77] width 89 height 8
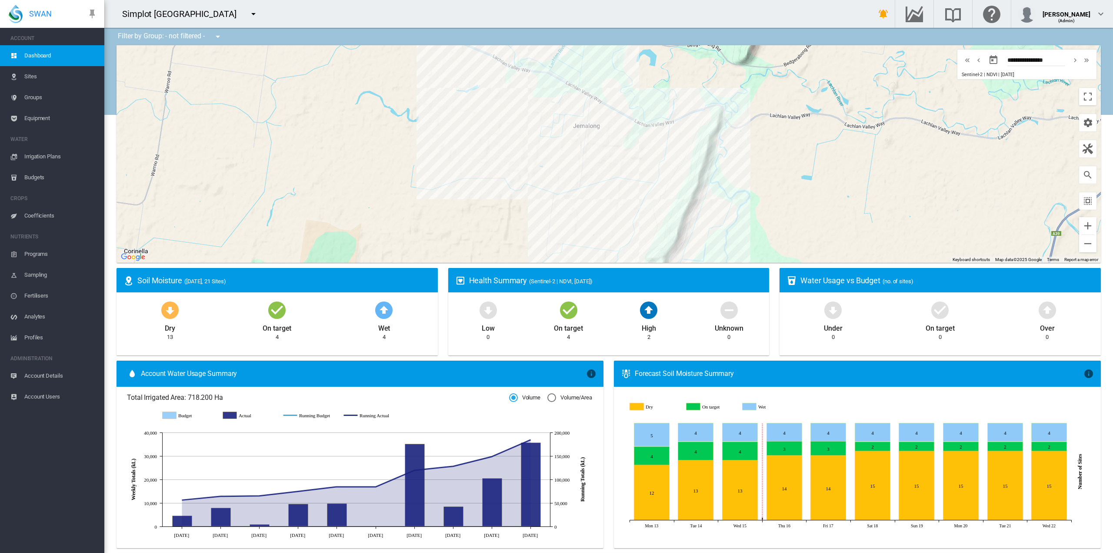
click at [32, 73] on span "Sites" at bounding box center [60, 76] width 73 height 21
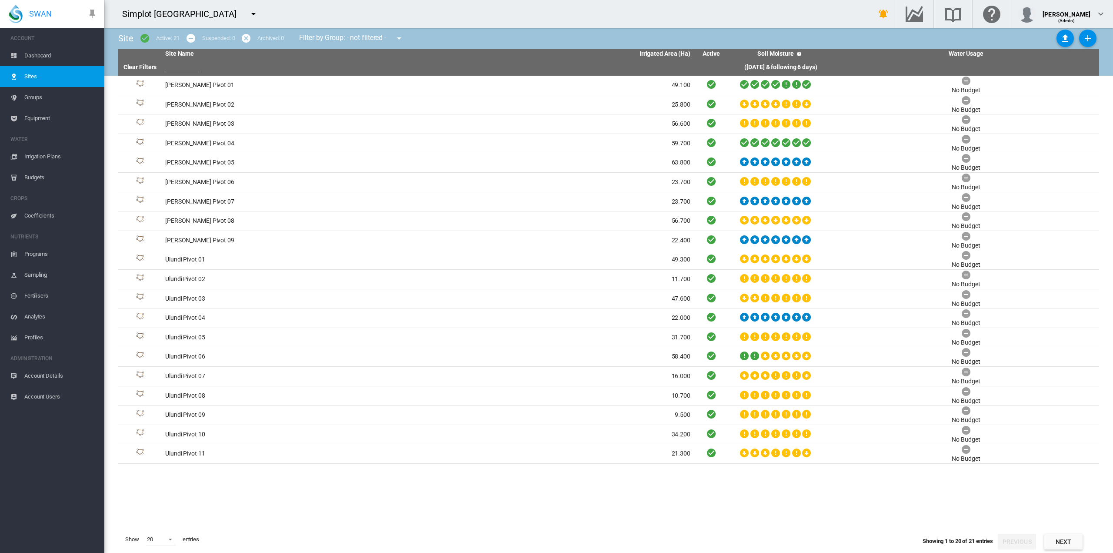
click at [50, 117] on span "Equipment" at bounding box center [60, 118] width 73 height 21
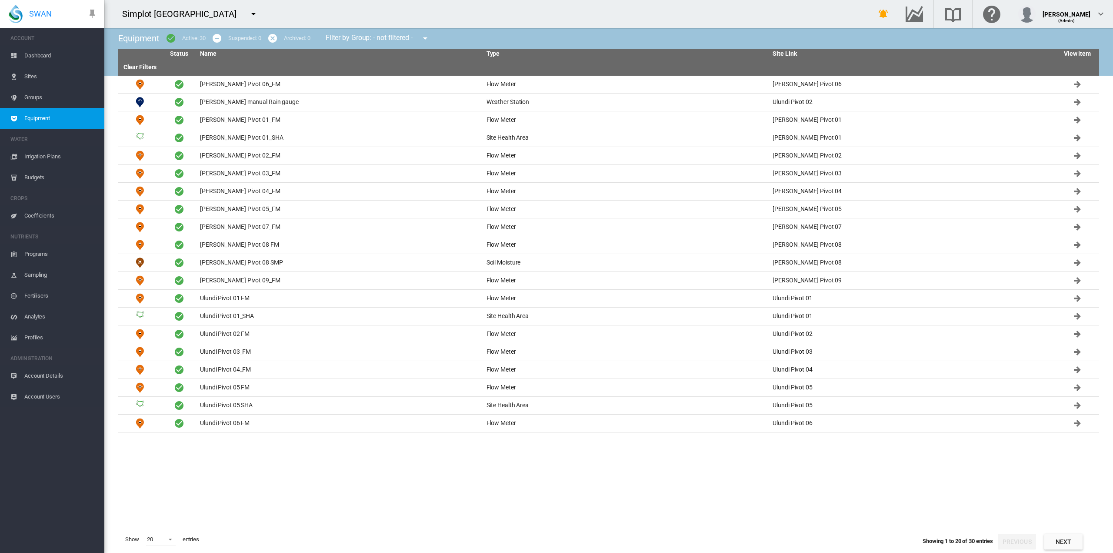
click at [1070, 542] on button "Next" at bounding box center [1063, 541] width 38 height 16
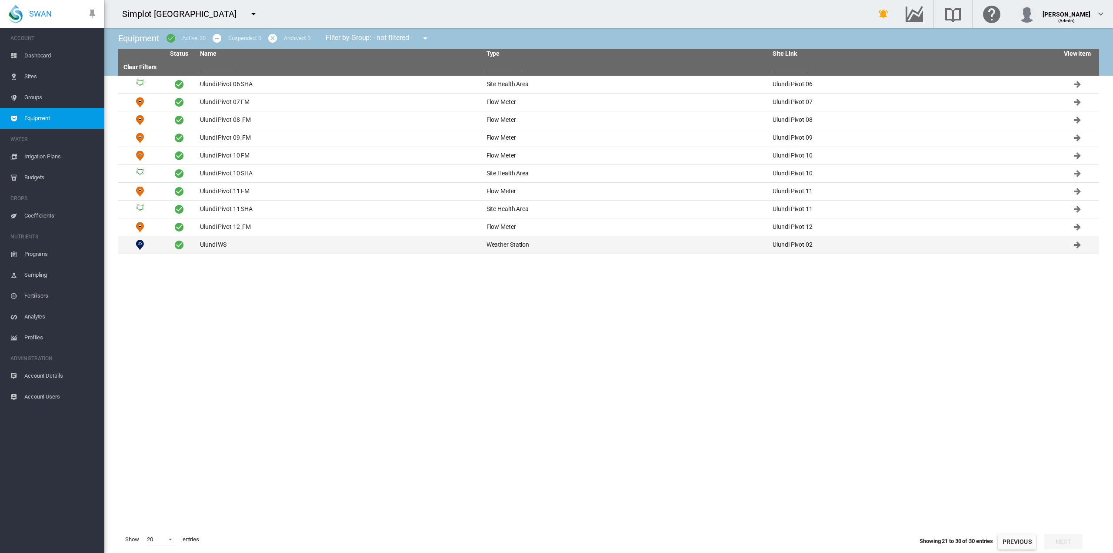
click at [223, 243] on td "Ulundi WS" at bounding box center [340, 244] width 287 height 17
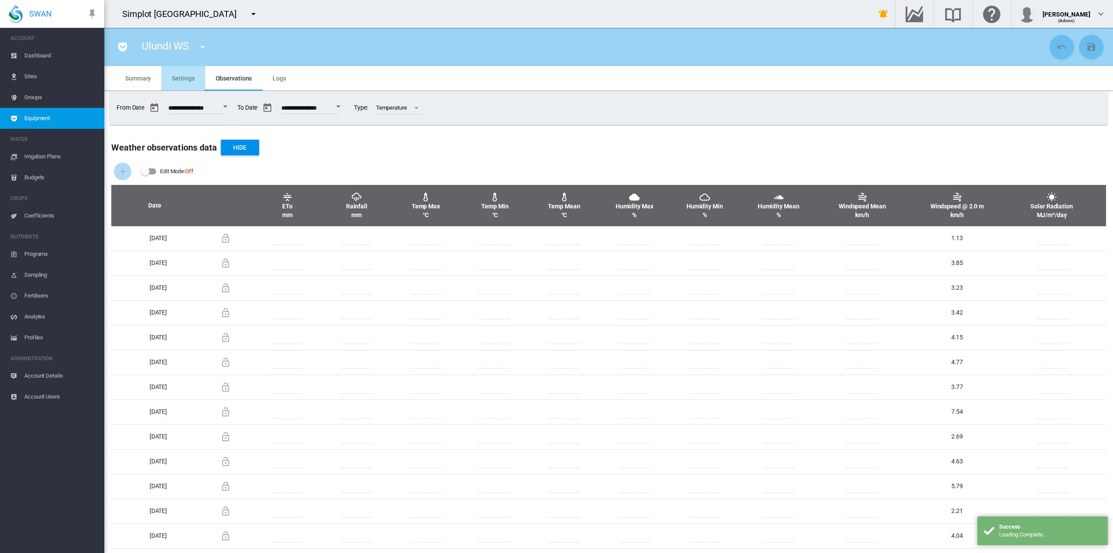
click at [185, 80] on span "Settings" at bounding box center [183, 78] width 23 height 7
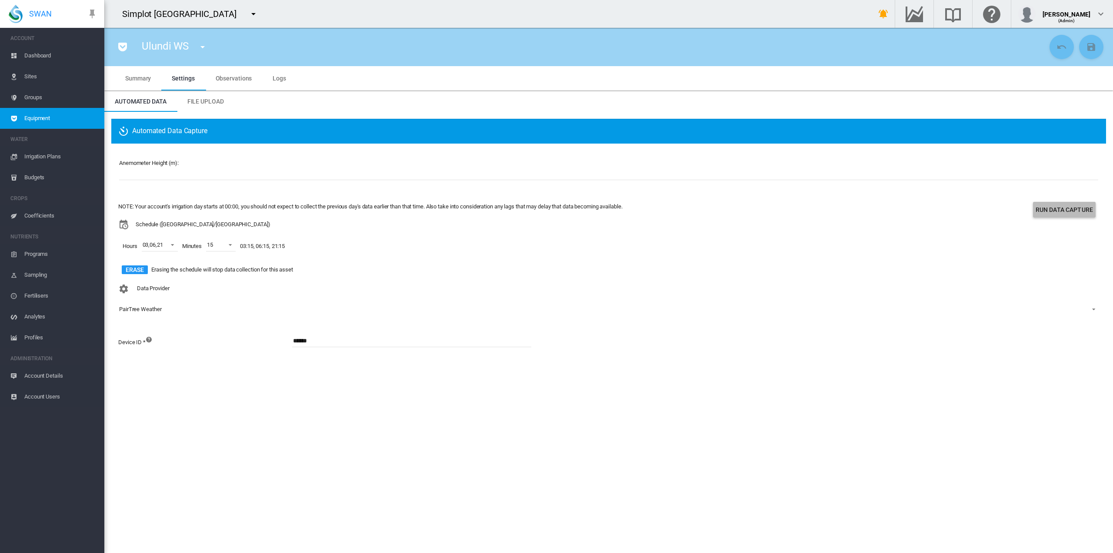
click at [1087, 210] on button "Run Data Capture" at bounding box center [1064, 210] width 63 height 16
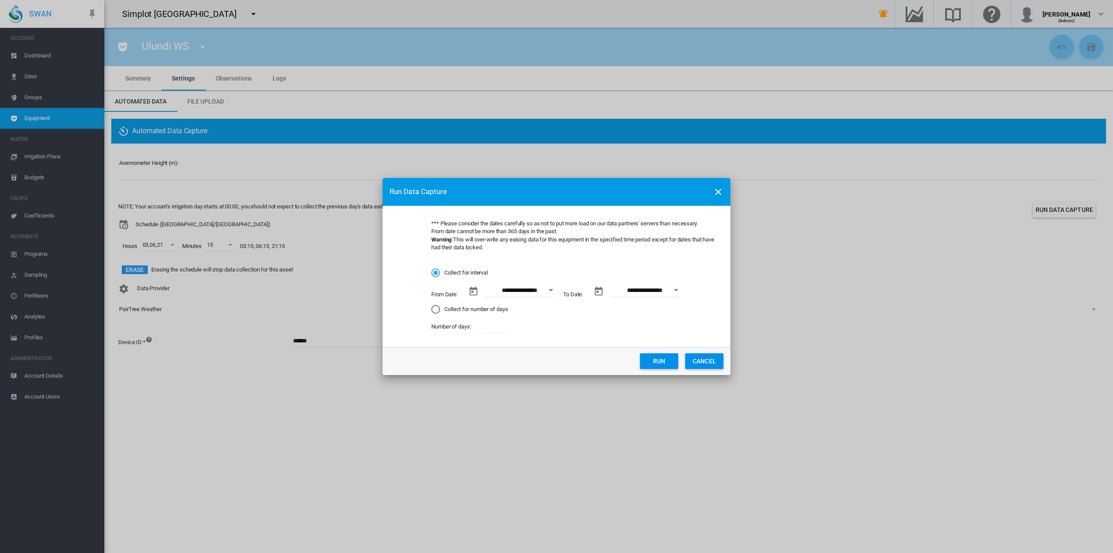
click at [699, 360] on button "CANCEL" at bounding box center [704, 361] width 38 height 16
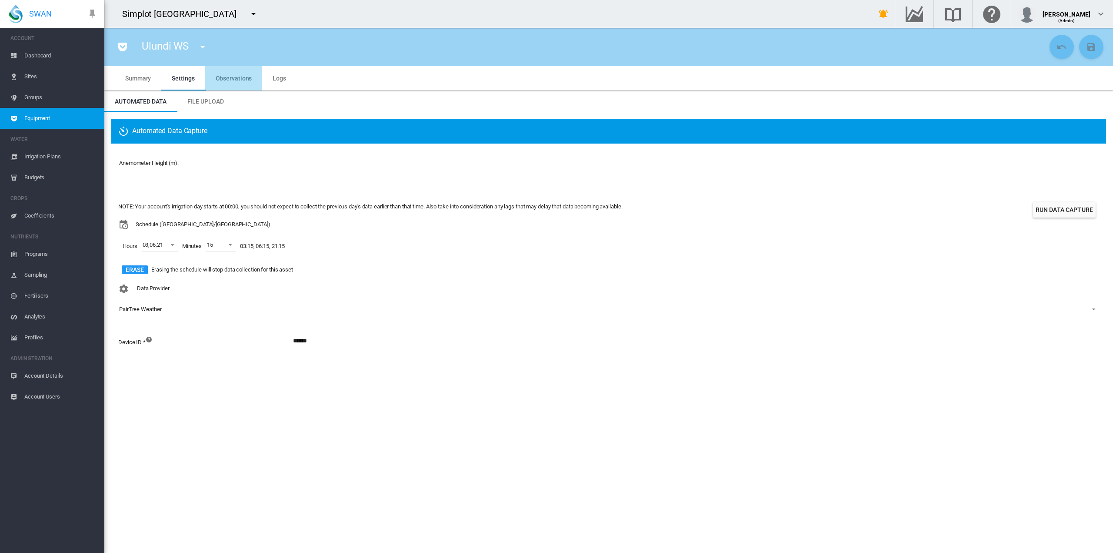
click at [235, 82] on md-tab-item "Observations" at bounding box center [233, 78] width 57 height 24
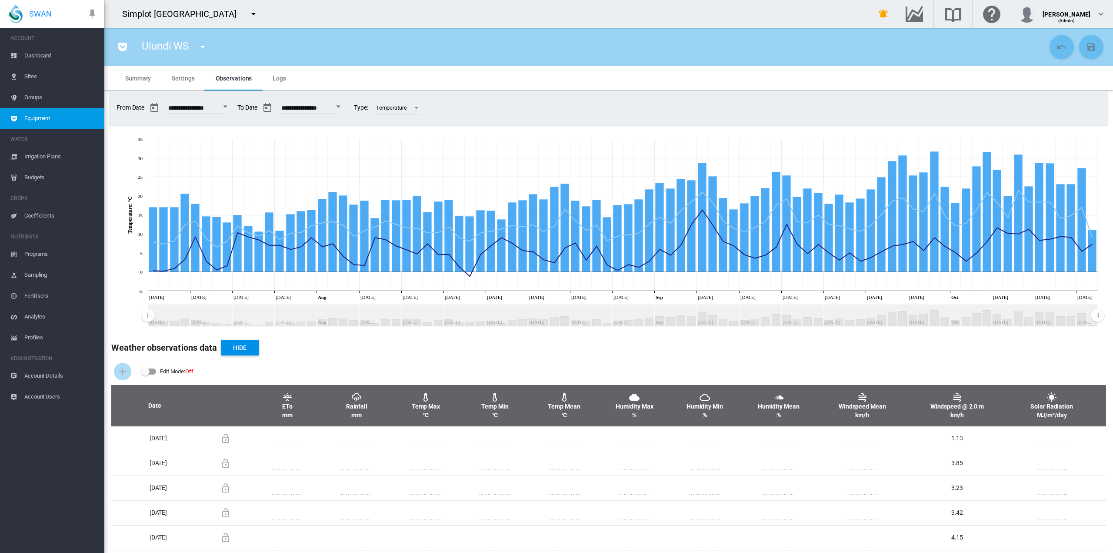
click at [185, 77] on span "Settings" at bounding box center [183, 78] width 23 height 7
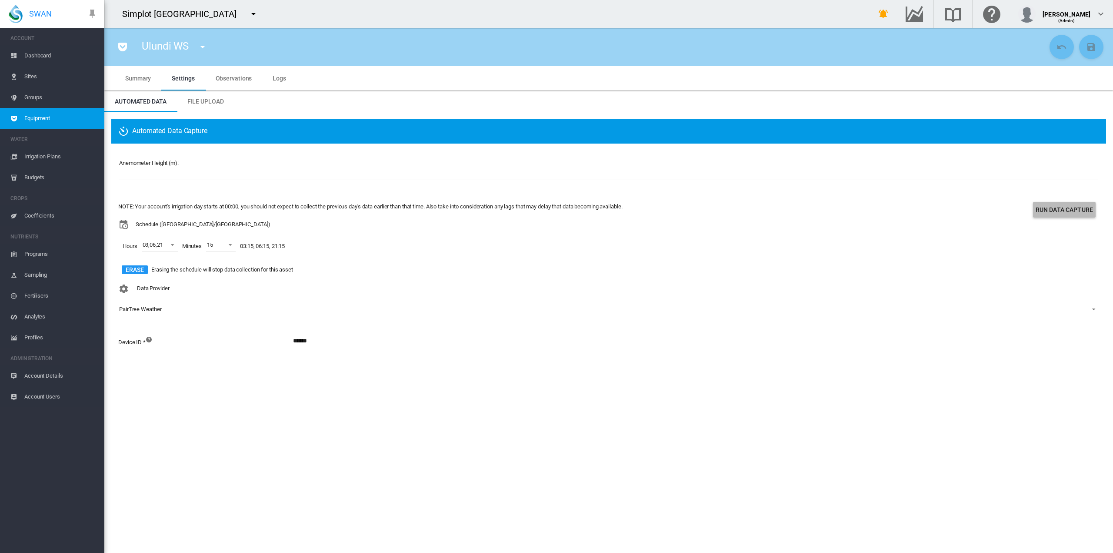
click at [1077, 210] on button "Run Data Capture" at bounding box center [1064, 210] width 63 height 16
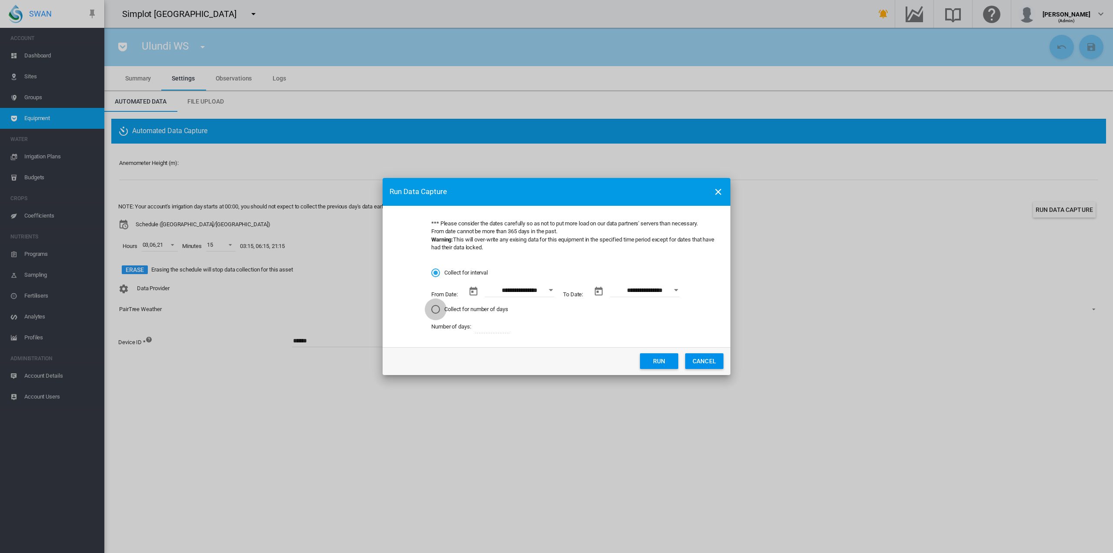
click at [436, 309] on div "Collect for number of days" at bounding box center [435, 309] width 9 height 9
click at [655, 358] on button "Run" at bounding box center [659, 361] width 38 height 16
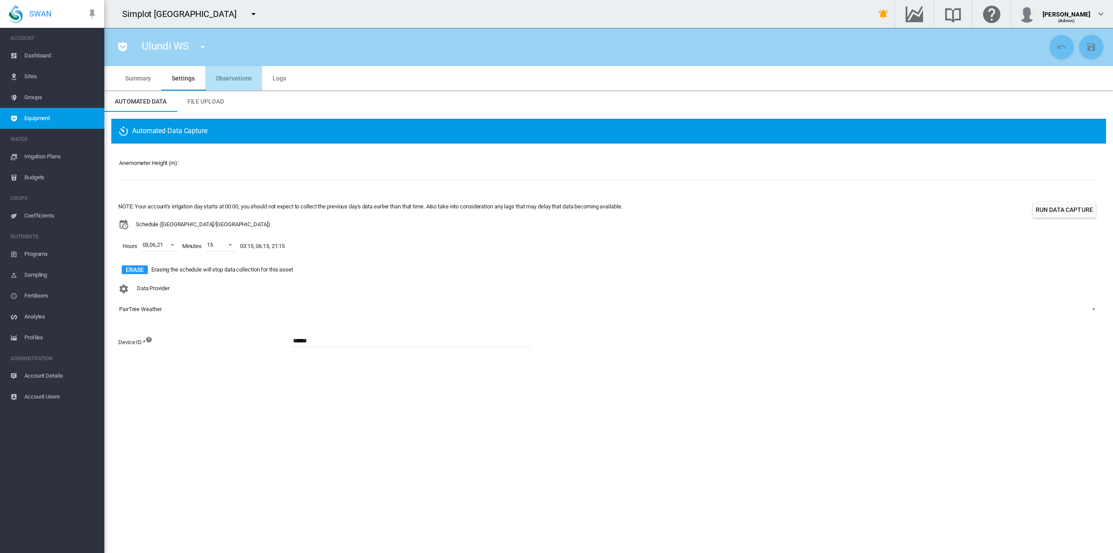
click at [236, 77] on span "Observations" at bounding box center [234, 78] width 37 height 7
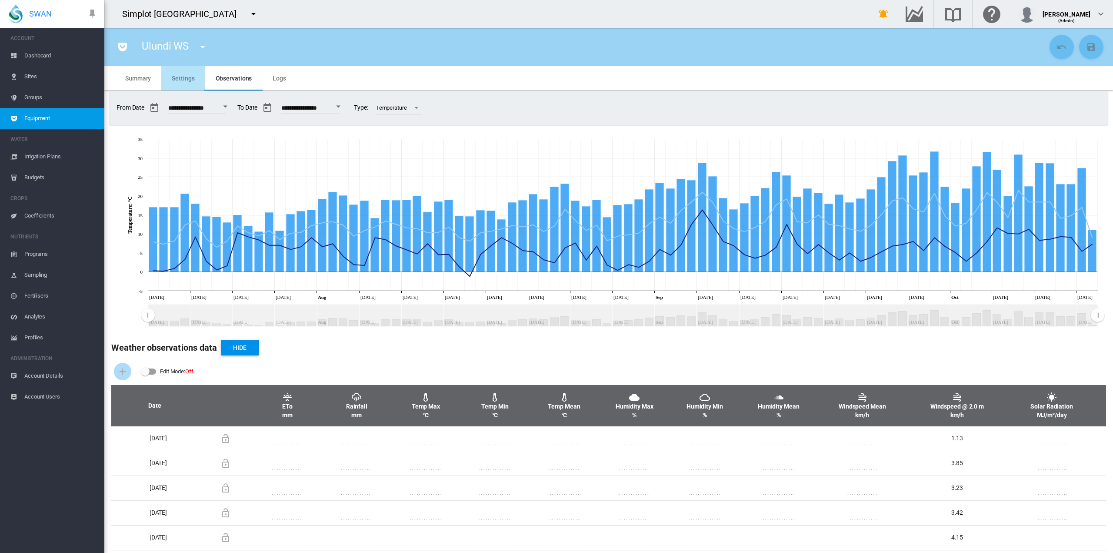
click at [185, 79] on span "Settings" at bounding box center [183, 78] width 23 height 7
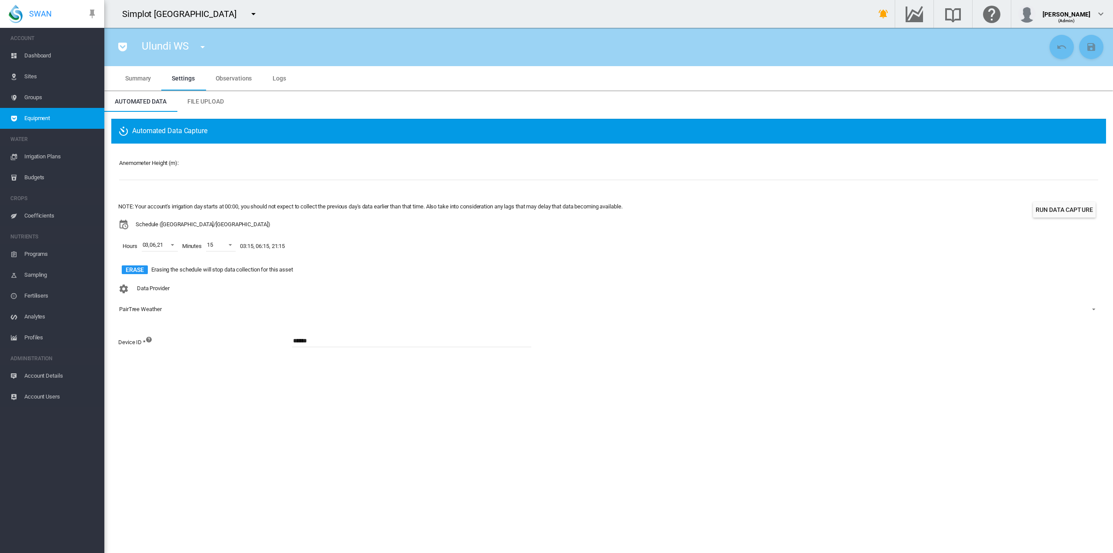
click at [280, 77] on span "Logs" at bounding box center [279, 78] width 13 height 7
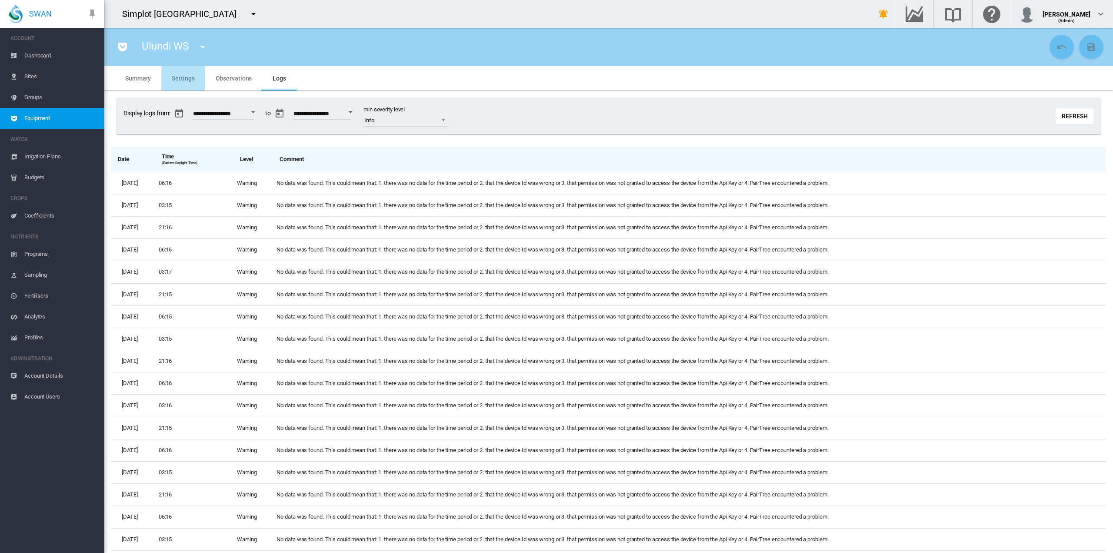
click at [187, 79] on span "Settings" at bounding box center [183, 78] width 23 height 7
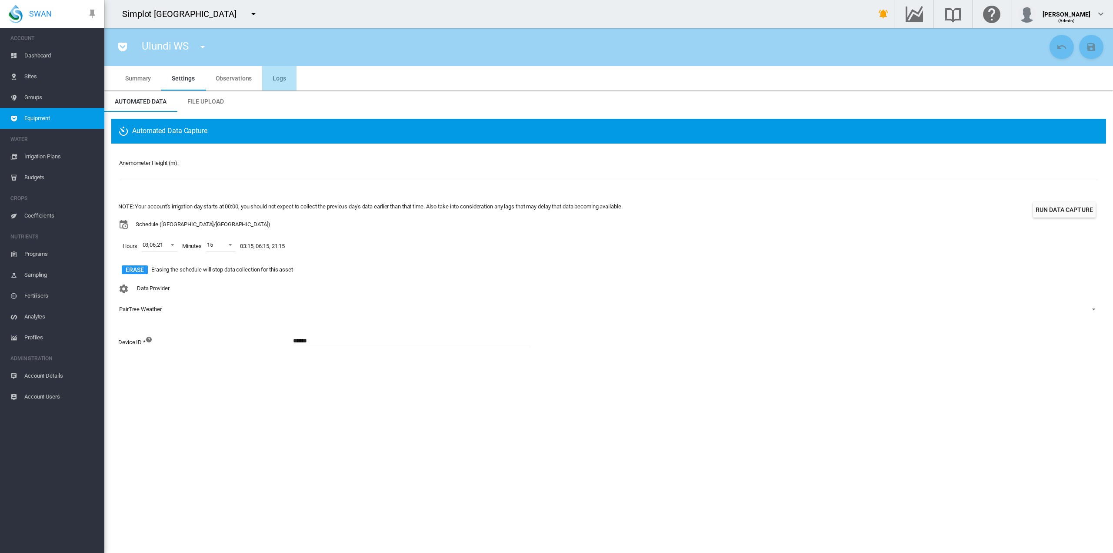
click at [283, 77] on span "Logs" at bounding box center [279, 78] width 13 height 7
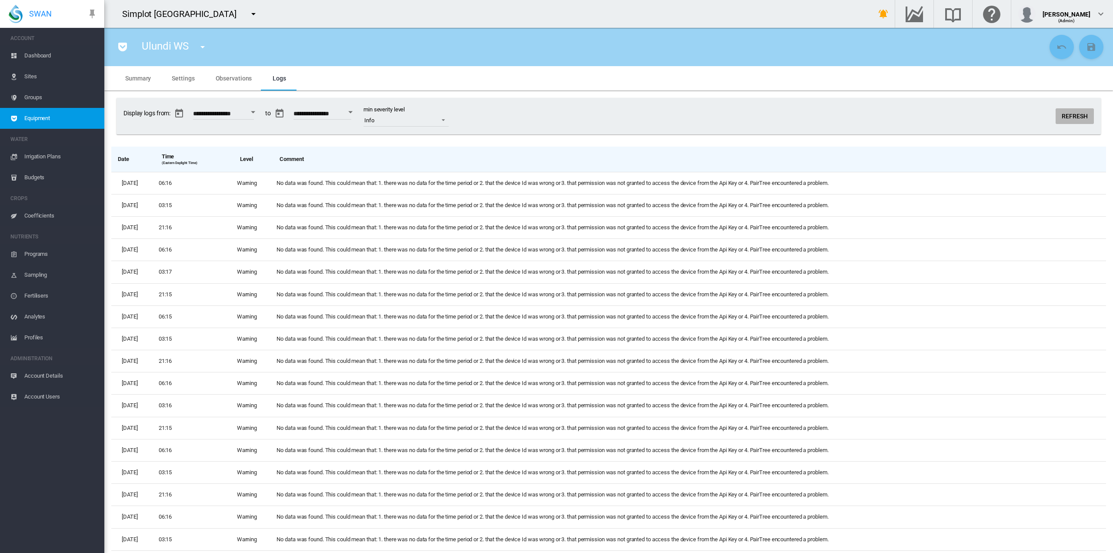
click at [1075, 115] on button "Refresh" at bounding box center [1075, 116] width 38 height 16
click at [35, 74] on span "Sites" at bounding box center [60, 76] width 73 height 21
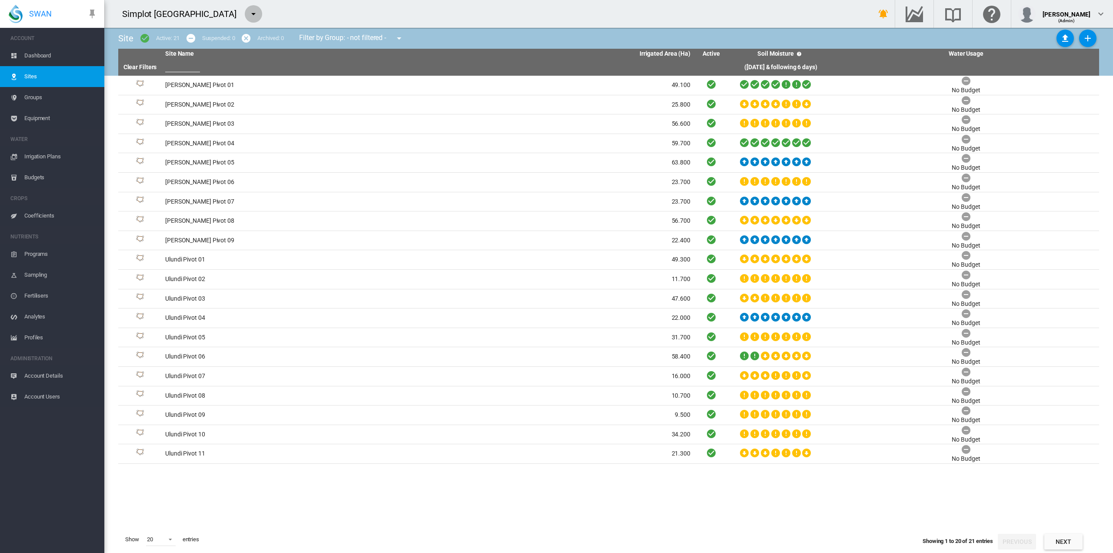
click at [248, 11] on md-icon "icon-menu-down" at bounding box center [253, 14] width 10 height 10
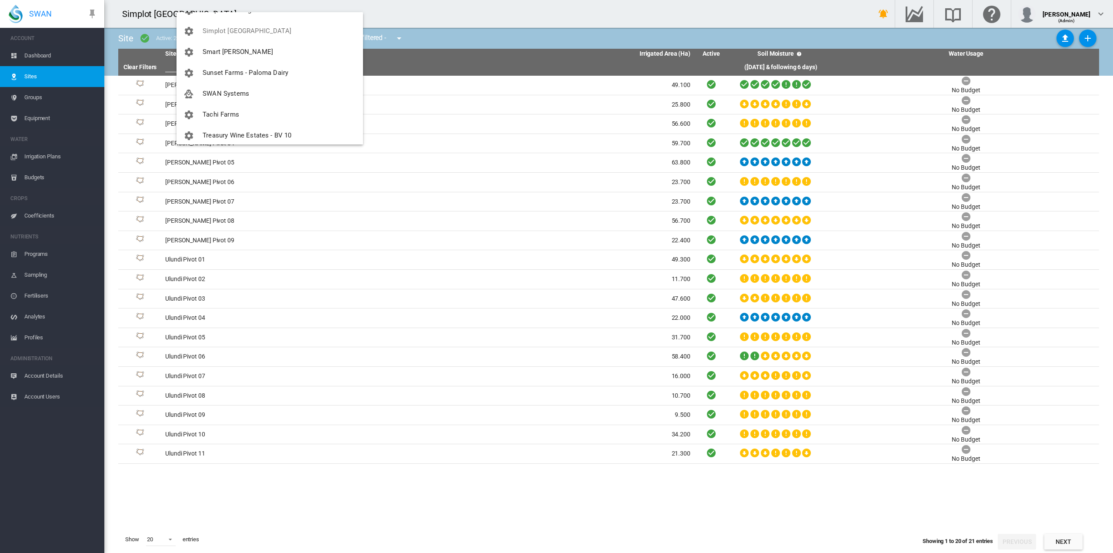
scroll to position [652, 0]
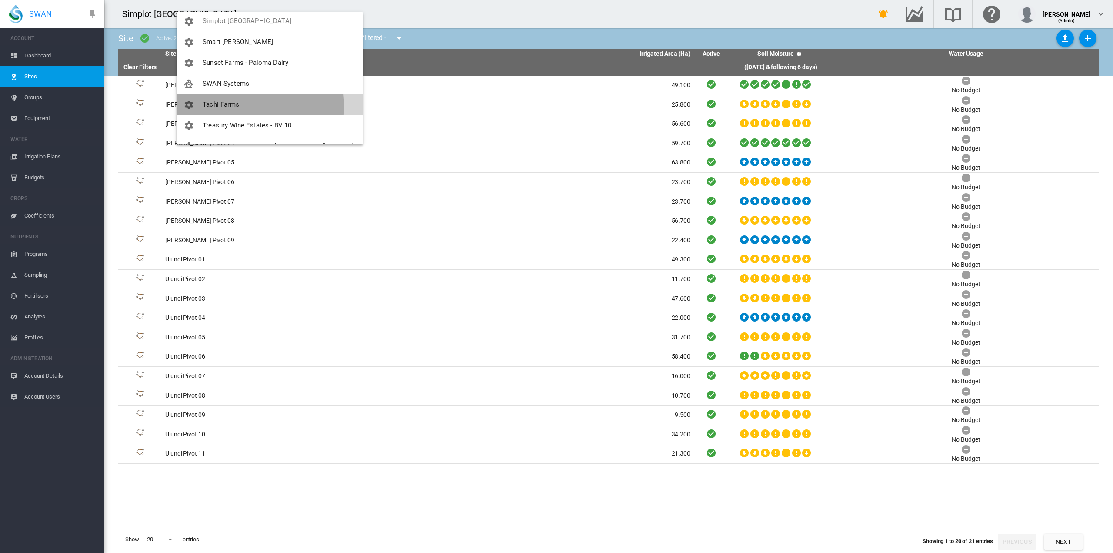
click at [219, 107] on span "Tachi Farms" at bounding box center [221, 104] width 37 height 8
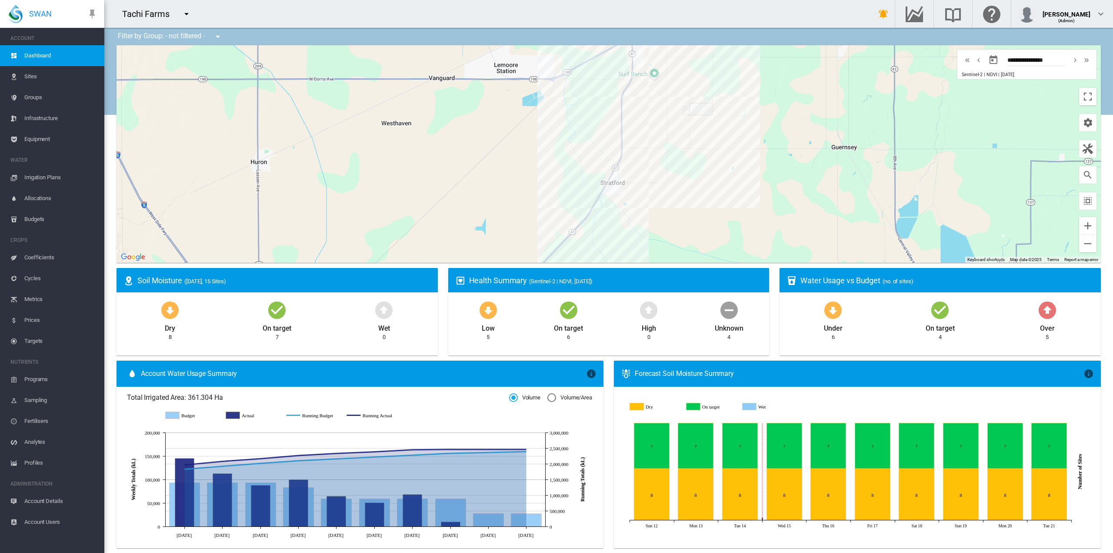
click at [58, 499] on span "Account Details" at bounding box center [60, 500] width 73 height 21
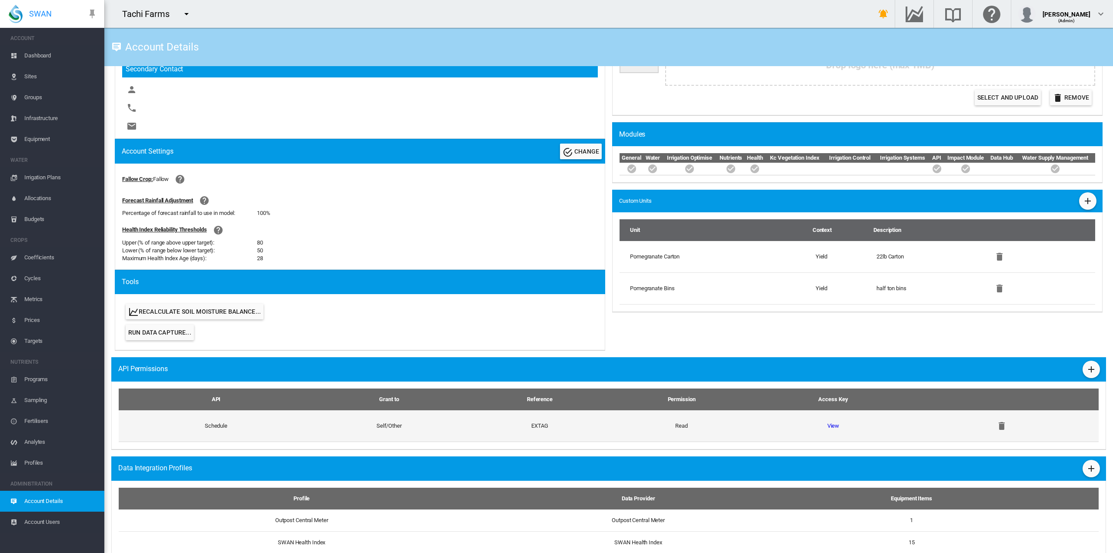
scroll to position [253, 0]
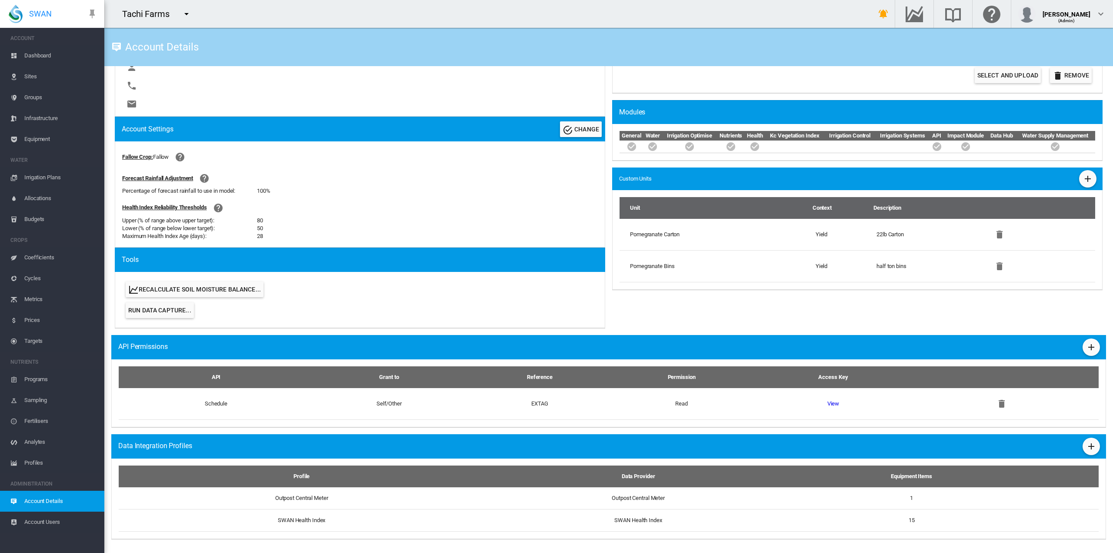
click at [186, 11] on md-icon "icon-menu-down" at bounding box center [186, 14] width 10 height 10
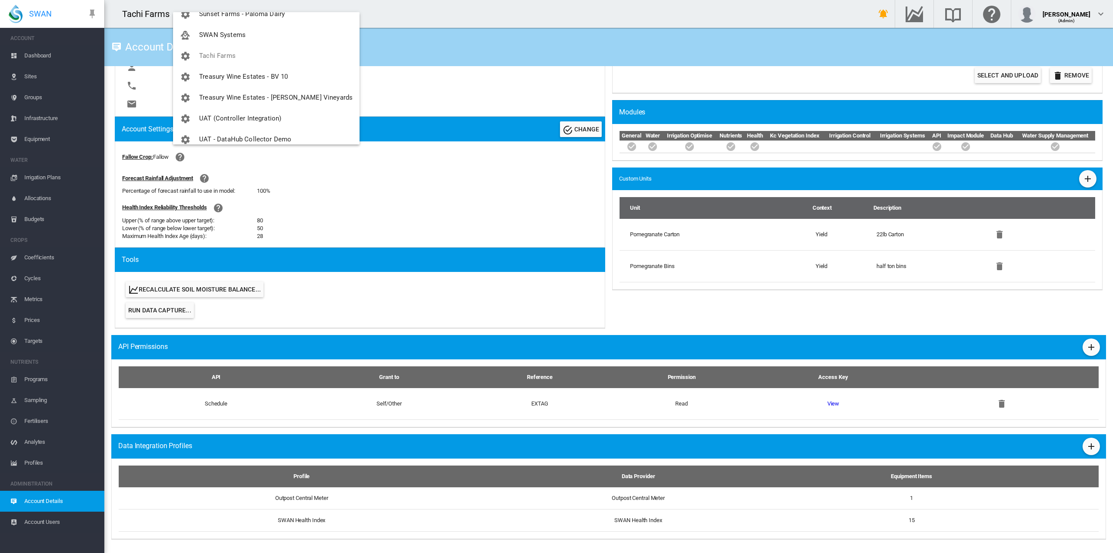
scroll to position [712, 0]
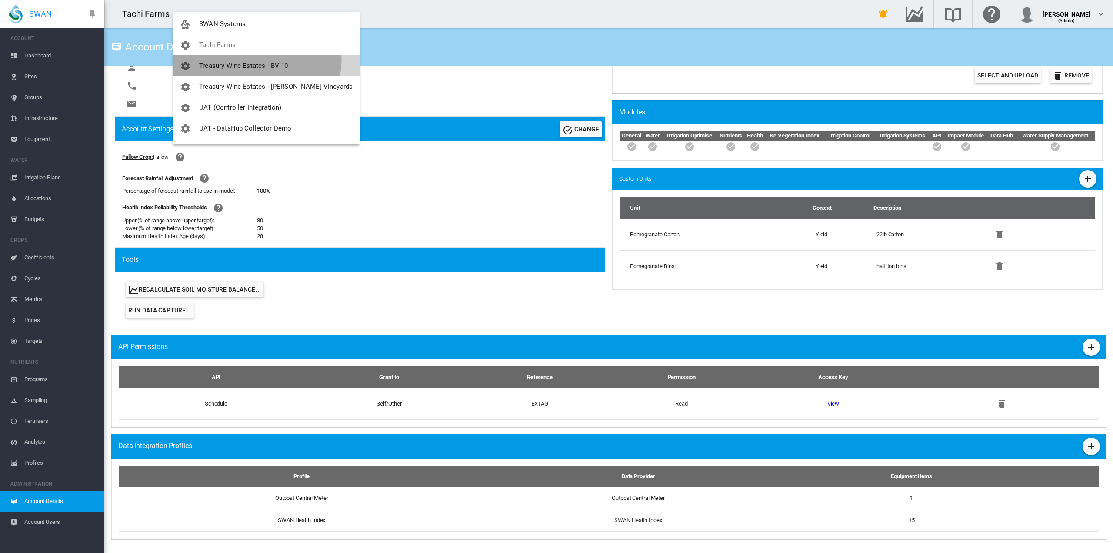
click at [256, 60] on button "Treasury Wine Estates - BV 10" at bounding box center [266, 65] width 187 height 21
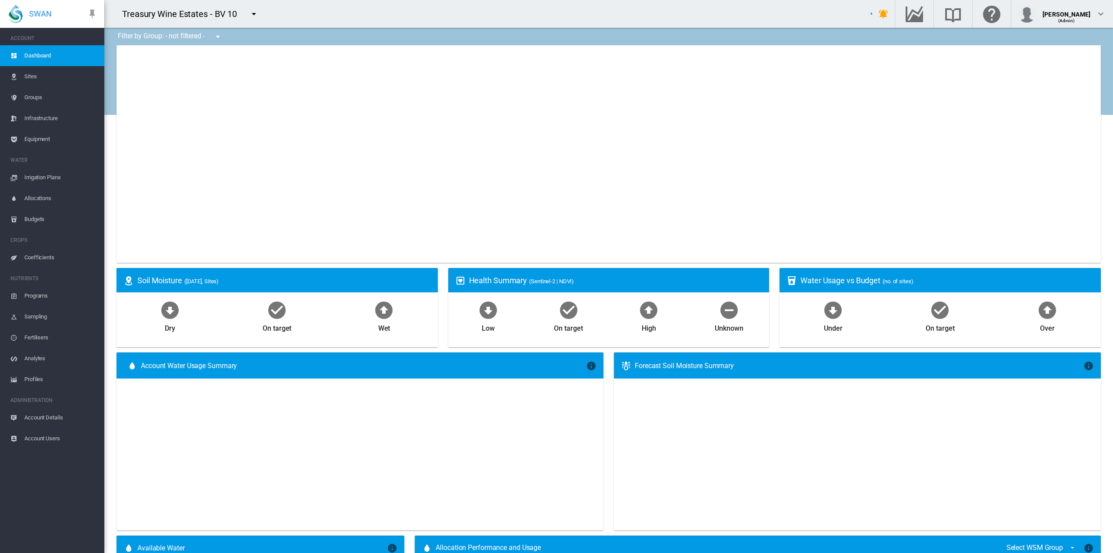
drag, startPoint x: 37, startPoint y: 413, endPoint x: 49, endPoint y: 408, distance: 13.2
click at [38, 413] on span "Account Details" at bounding box center [60, 417] width 73 height 21
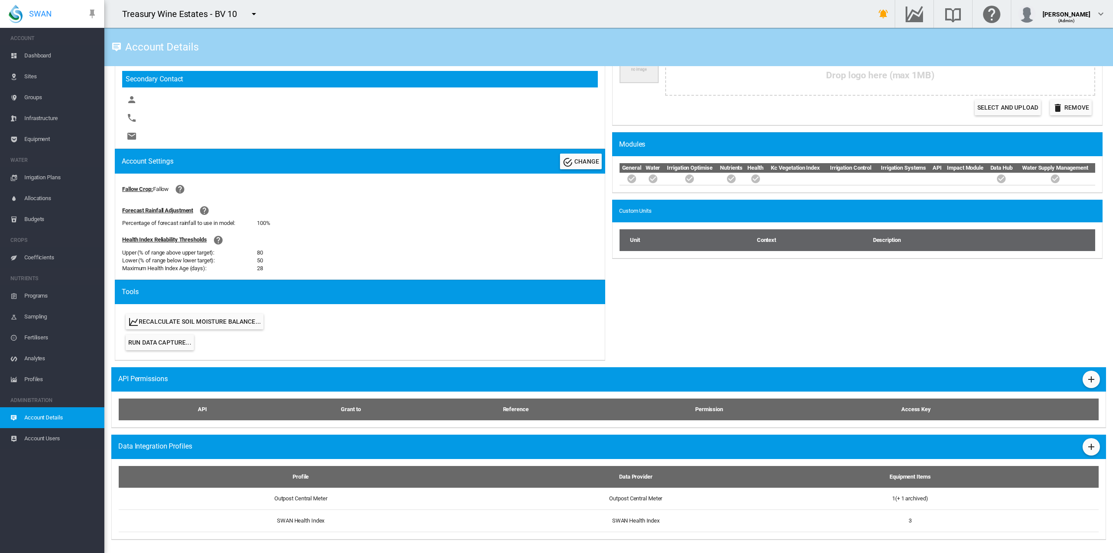
scroll to position [221, 0]
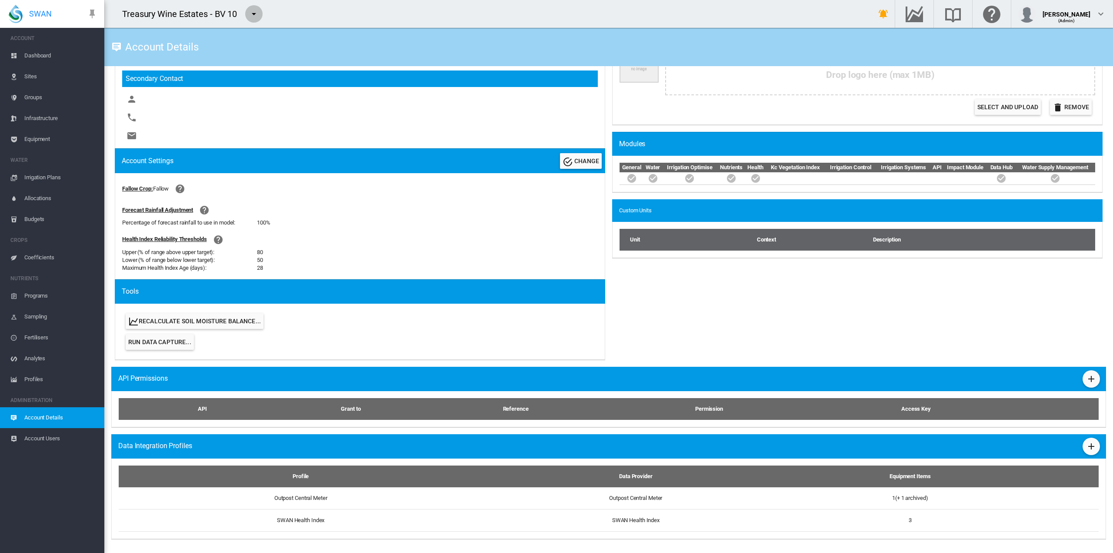
click at [257, 12] on md-icon "icon-menu-down" at bounding box center [254, 14] width 10 height 10
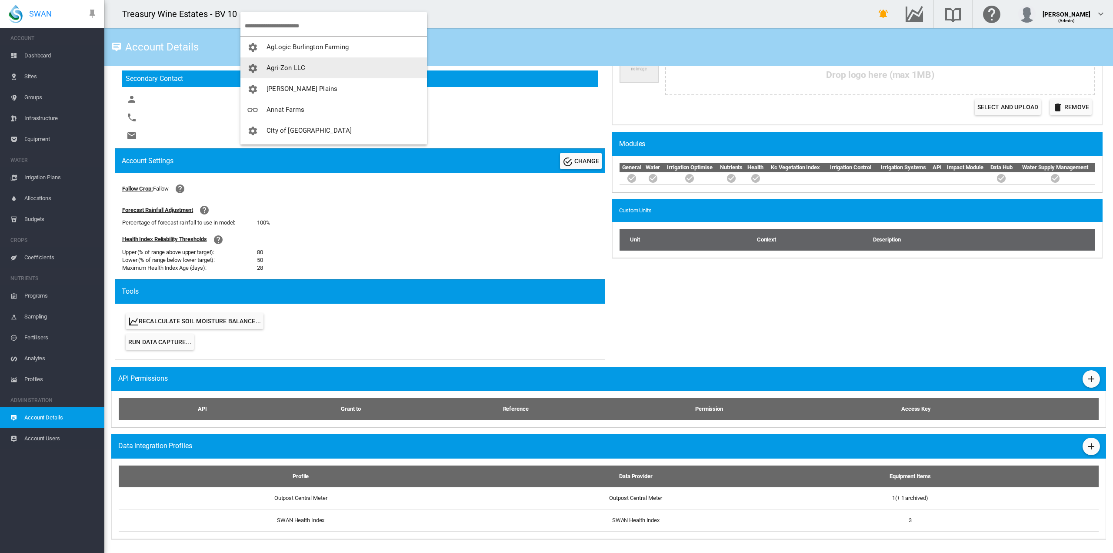
click at [299, 69] on span "Agri-Zon LLC" at bounding box center [286, 68] width 39 height 8
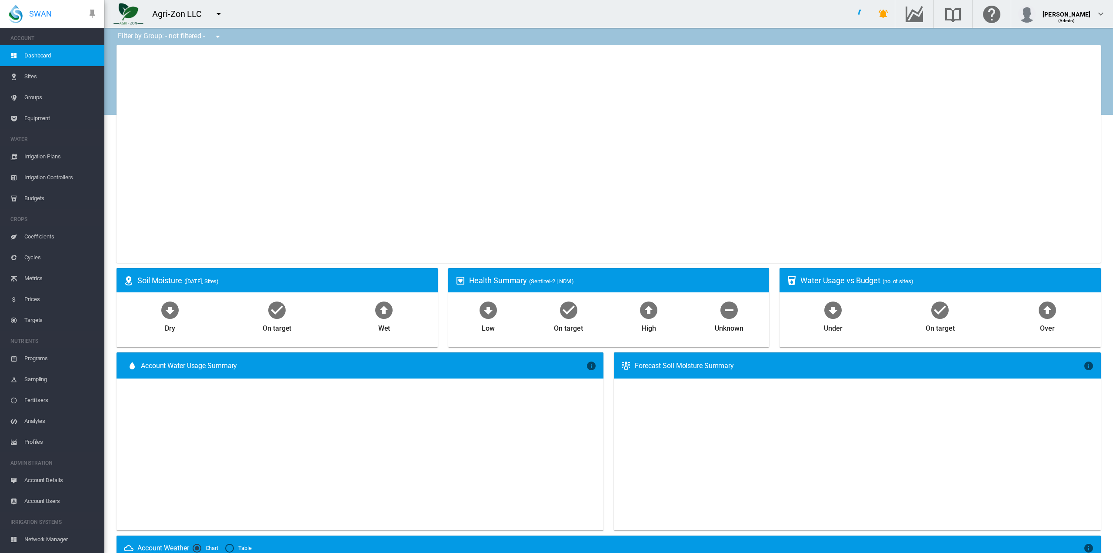
type input "**********"
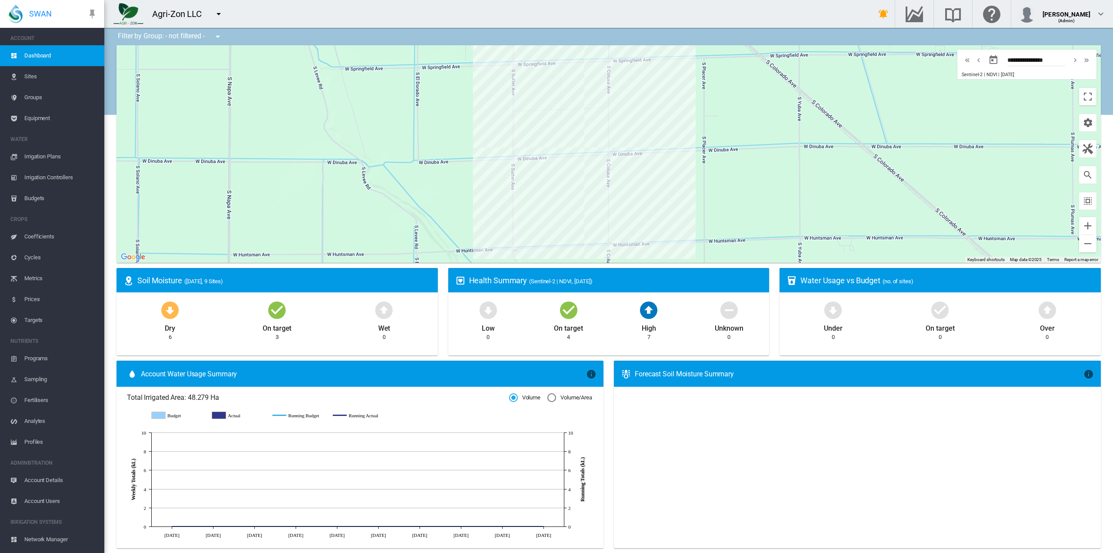
click at [219, 12] on md-icon "icon-menu-down" at bounding box center [218, 14] width 10 height 10
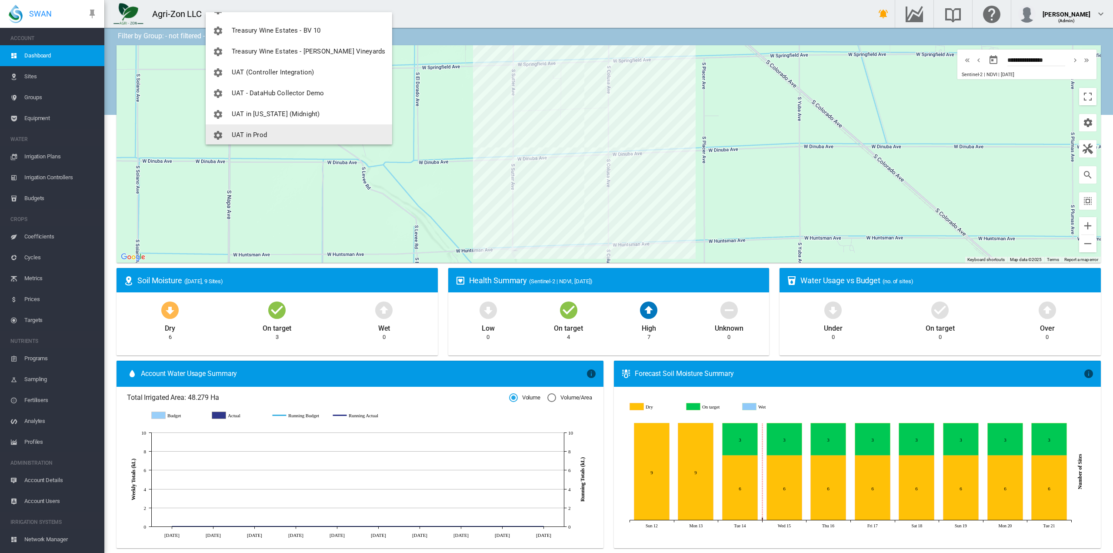
scroll to position [748, 0]
click at [244, 132] on span "UAT in Prod" at bounding box center [249, 134] width 35 height 8
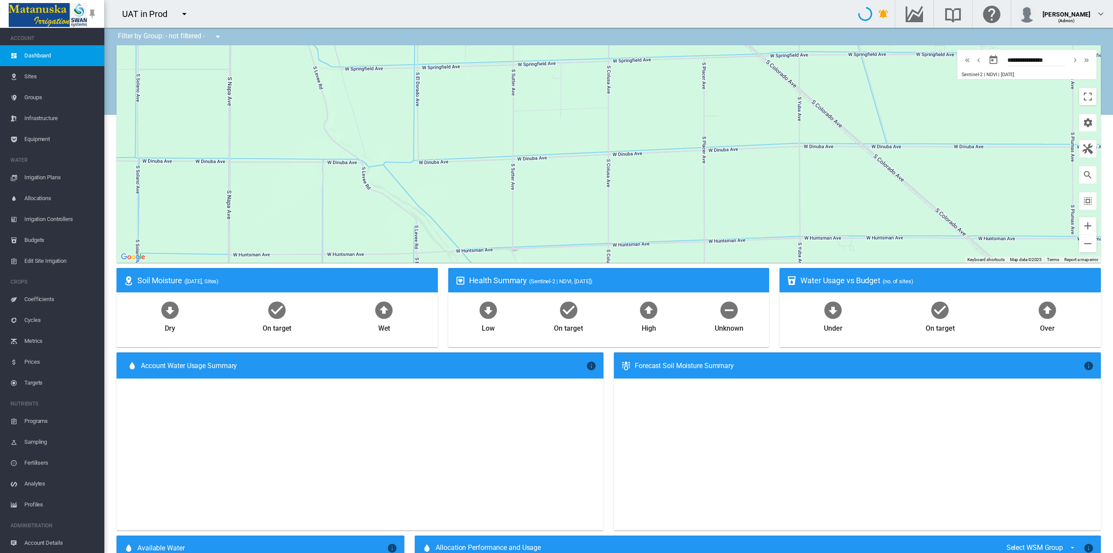
type input "**********"
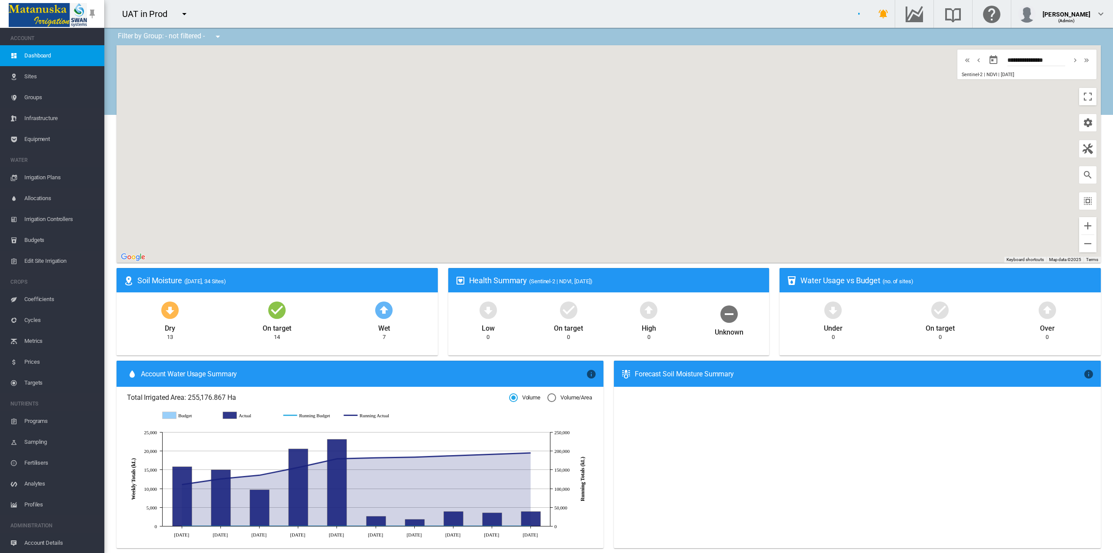
click at [33, 137] on span "Equipment" at bounding box center [60, 139] width 73 height 21
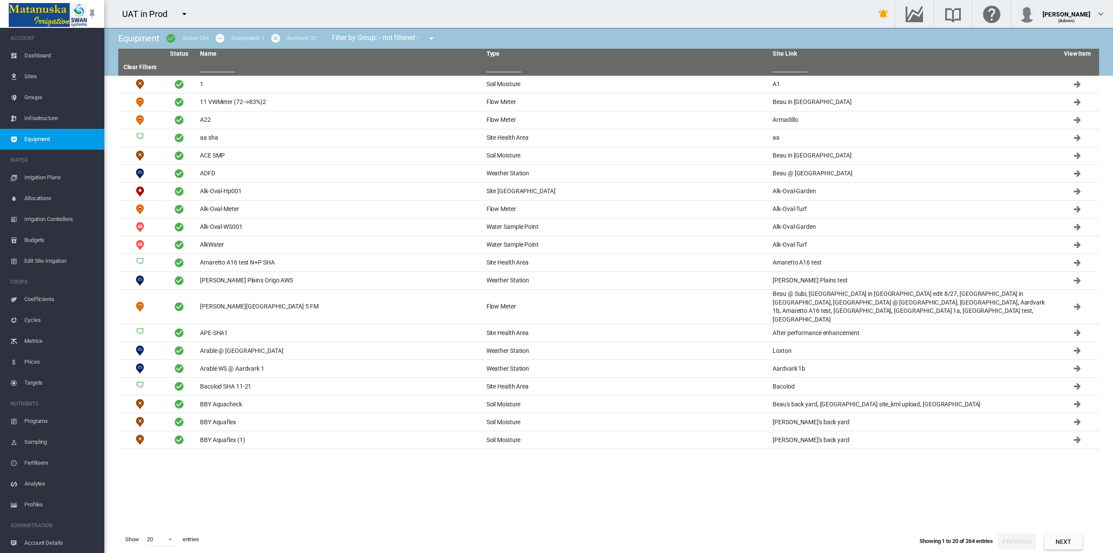
click at [219, 64] on input "text" at bounding box center [217, 65] width 35 height 13
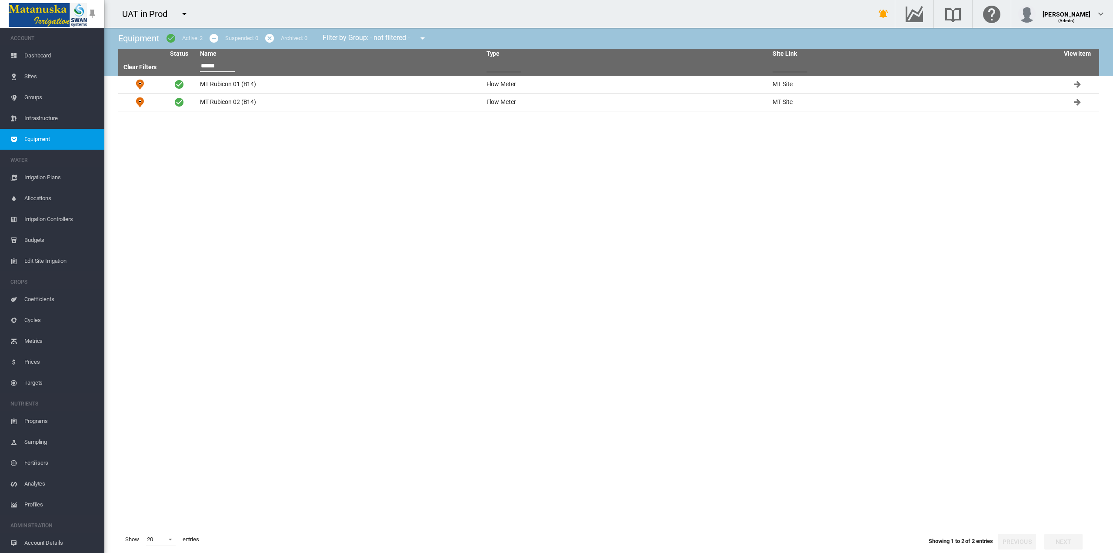
type input "******"
click at [180, 12] on md-icon "icon-menu-down" at bounding box center [184, 14] width 10 height 10
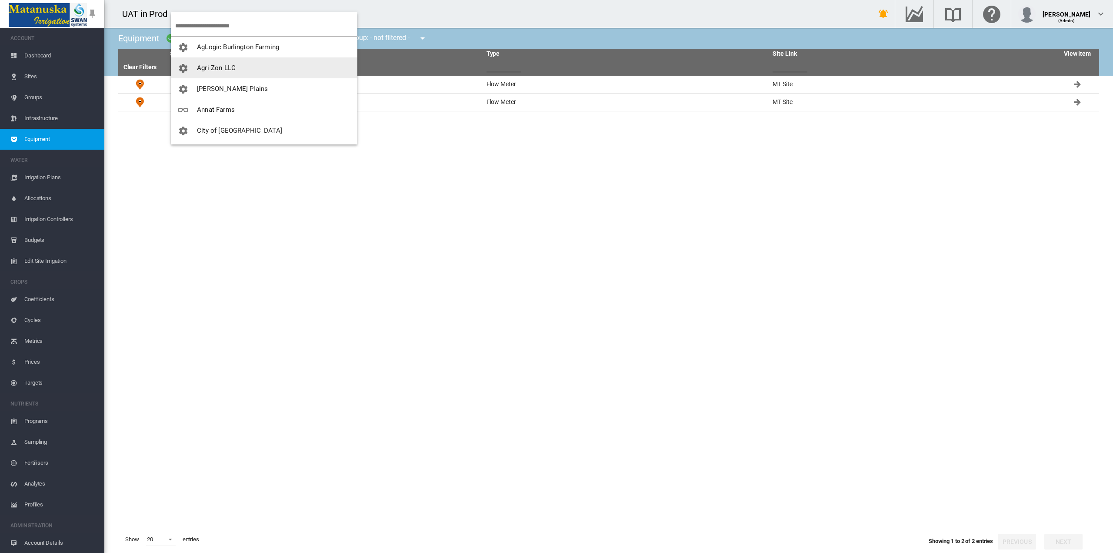
click at [230, 66] on span "Agri-Zon LLC" at bounding box center [216, 68] width 39 height 8
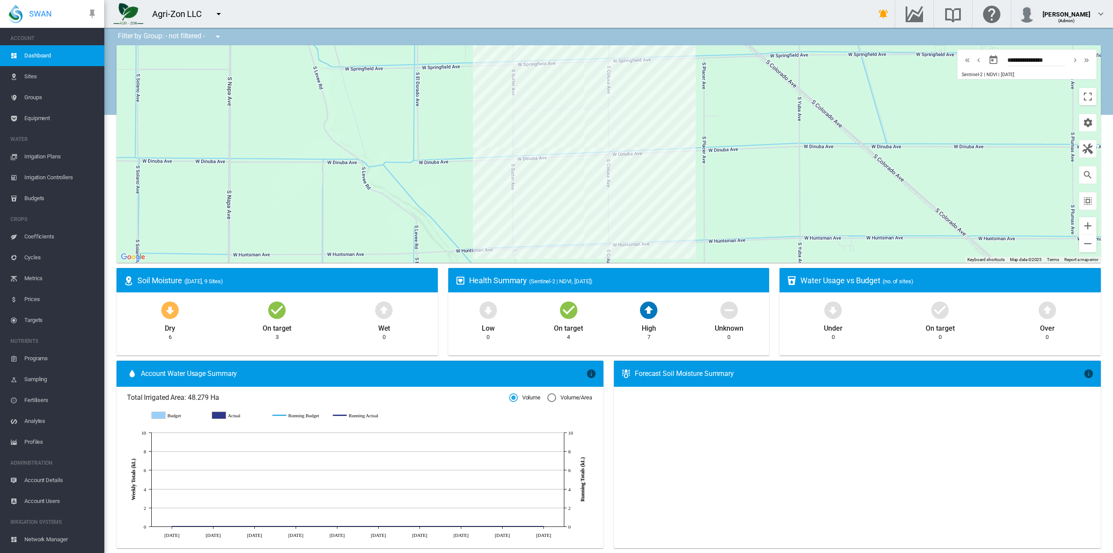
click at [33, 122] on span "Equipment" at bounding box center [60, 118] width 73 height 21
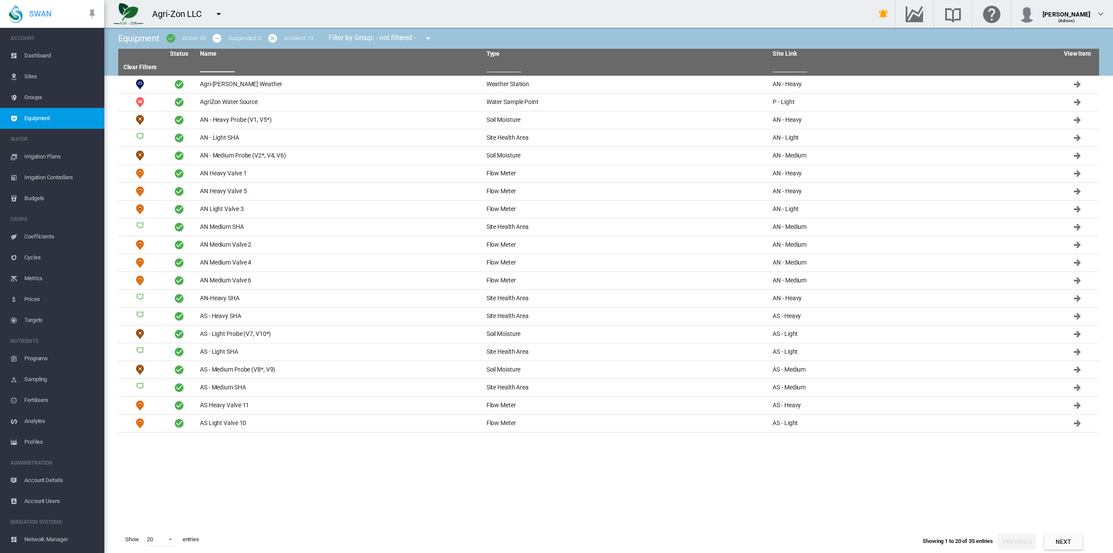
click at [210, 68] on input "text" at bounding box center [217, 65] width 35 height 13
type input "*"
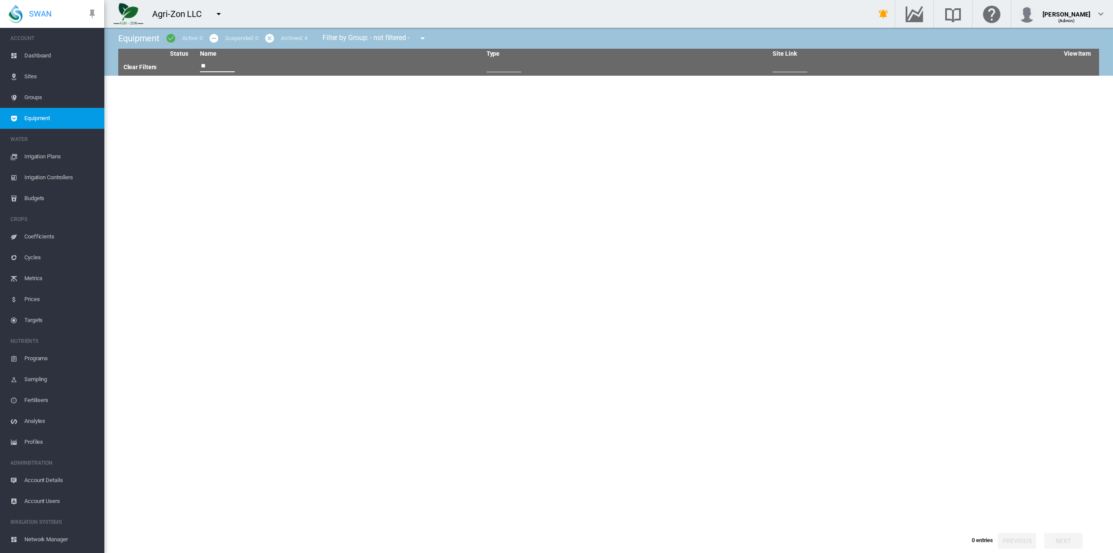
type input "*"
type input "***"
click at [220, 18] on md-icon "icon-menu-down" at bounding box center [218, 14] width 10 height 10
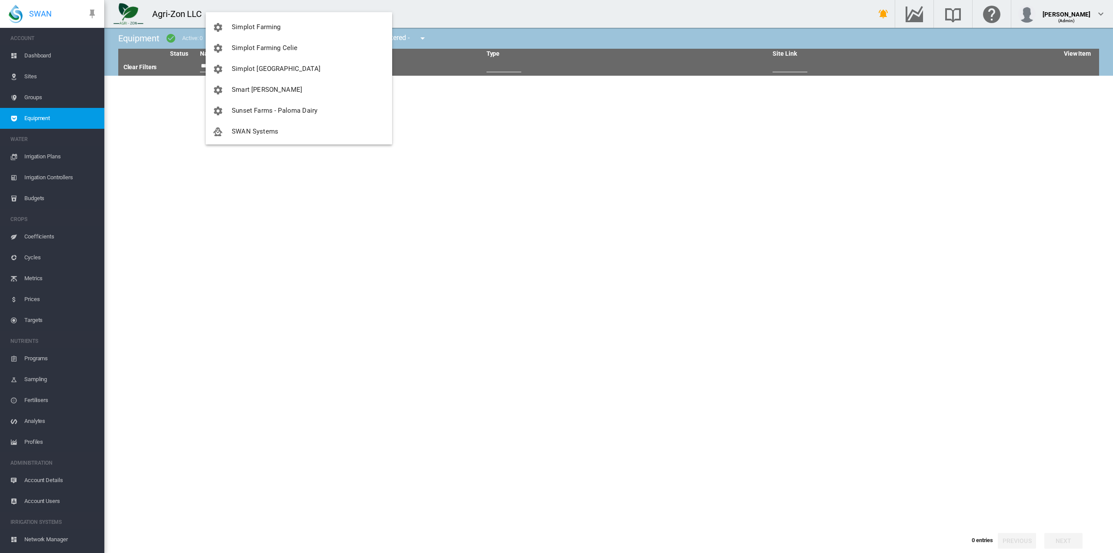
scroll to position [814, 0]
click at [243, 72] on button "UAT in Prod" at bounding box center [299, 67] width 187 height 21
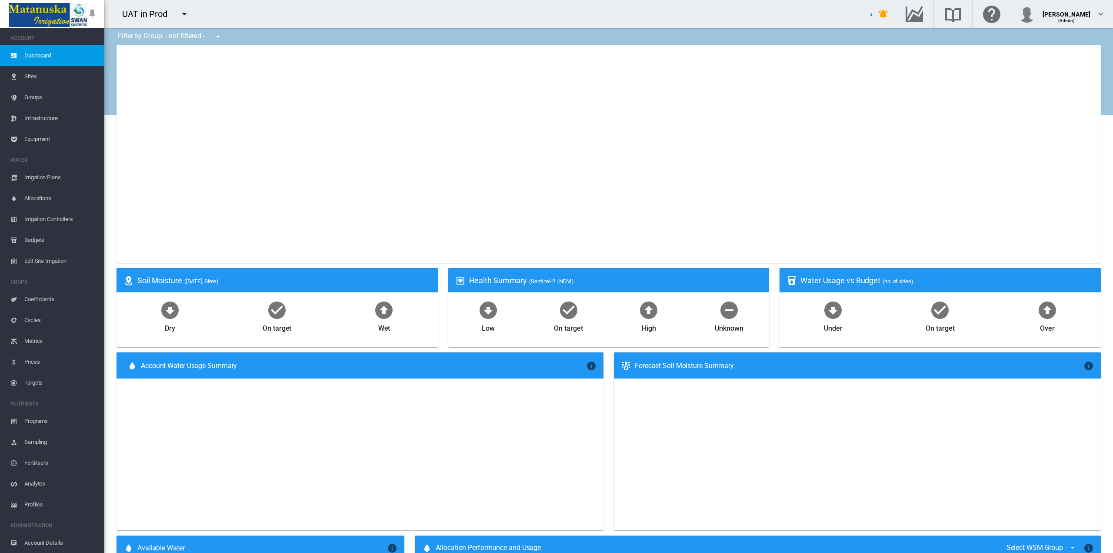
type input "**********"
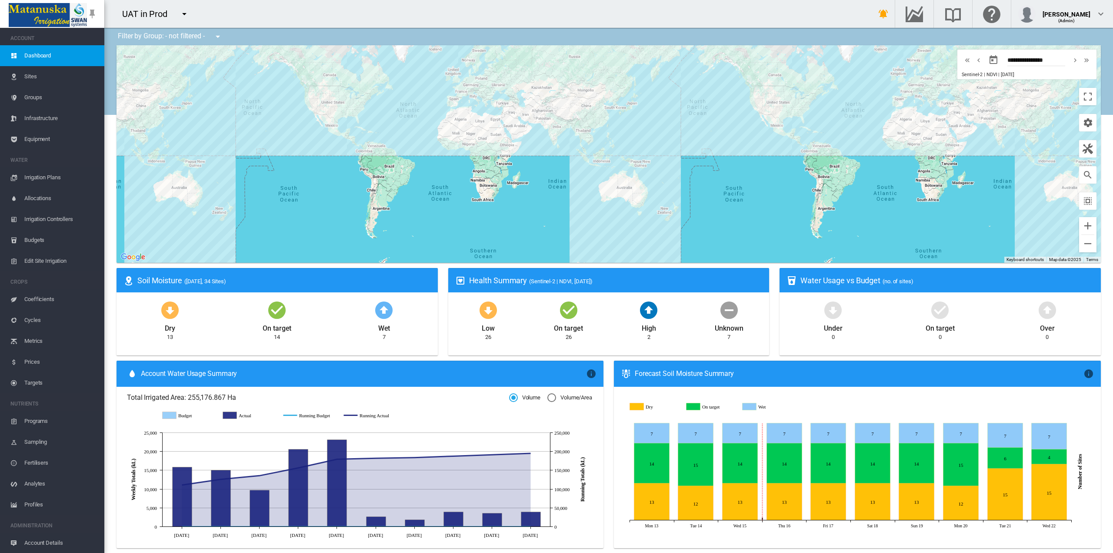
click at [46, 137] on span "Equipment" at bounding box center [60, 139] width 73 height 21
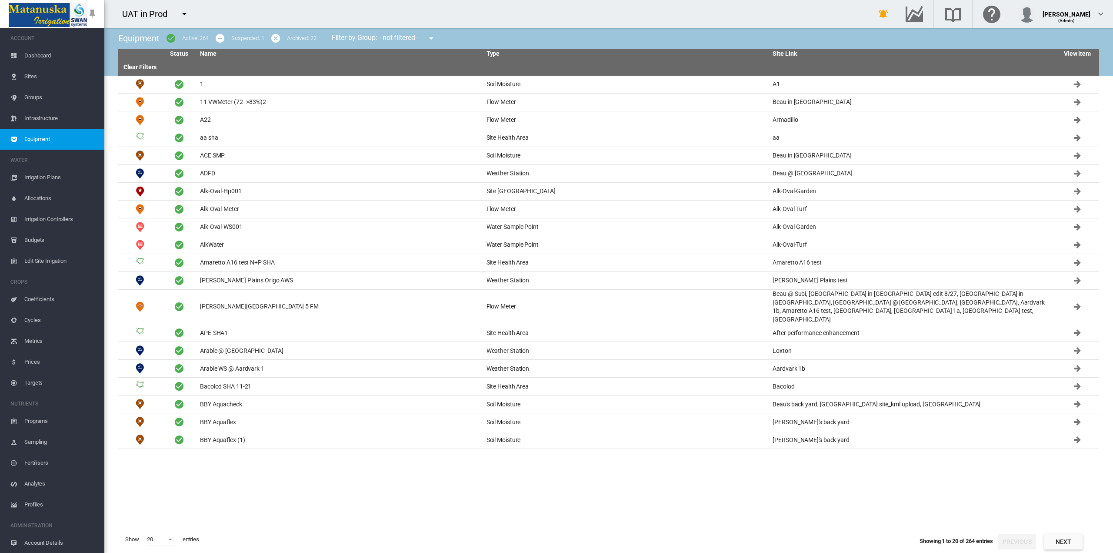
click at [220, 63] on input "text" at bounding box center [217, 65] width 35 height 13
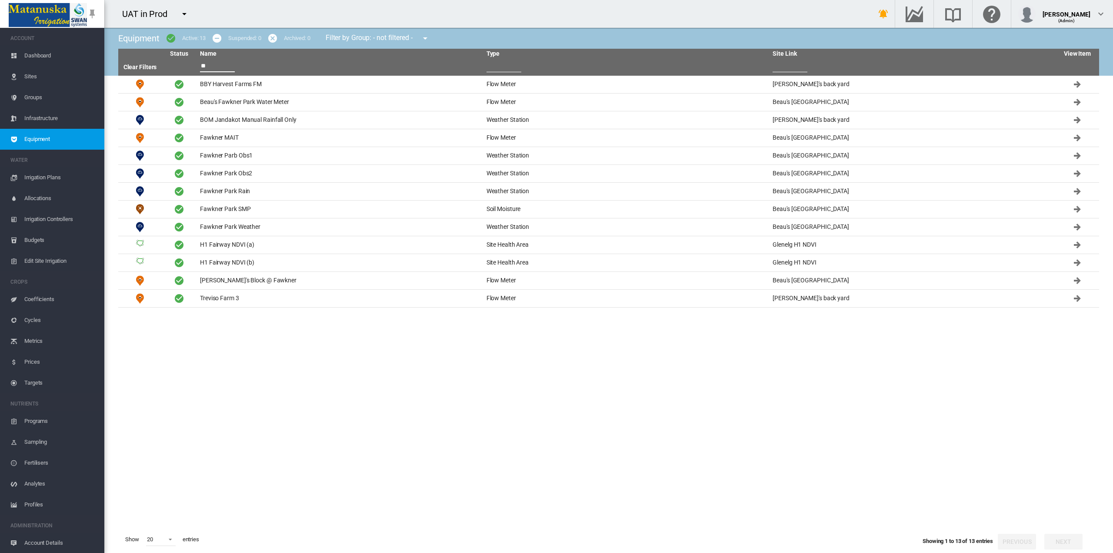
type input "*"
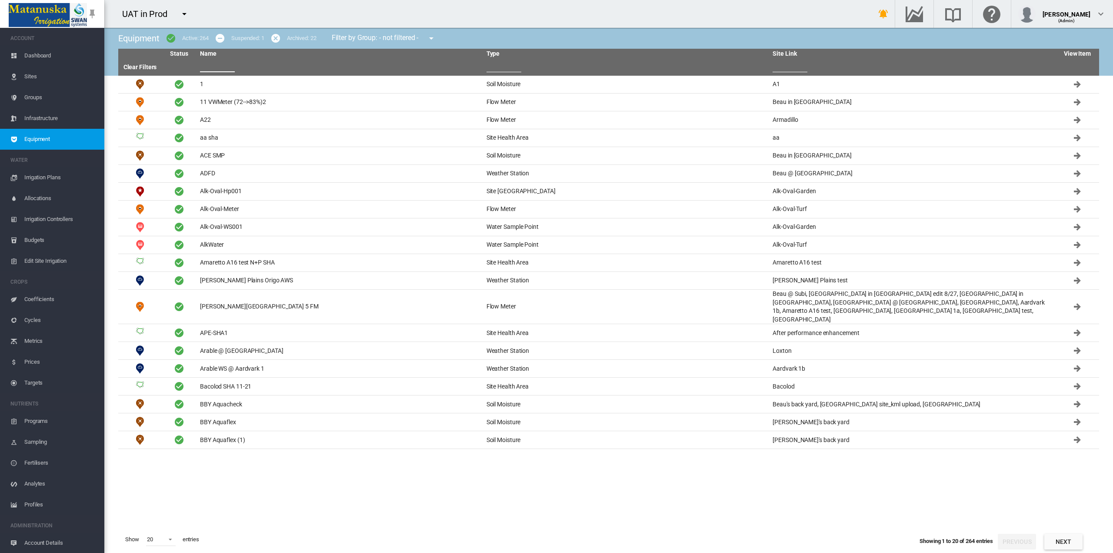
click at [184, 13] on md-icon "icon-menu-down" at bounding box center [184, 14] width 10 height 10
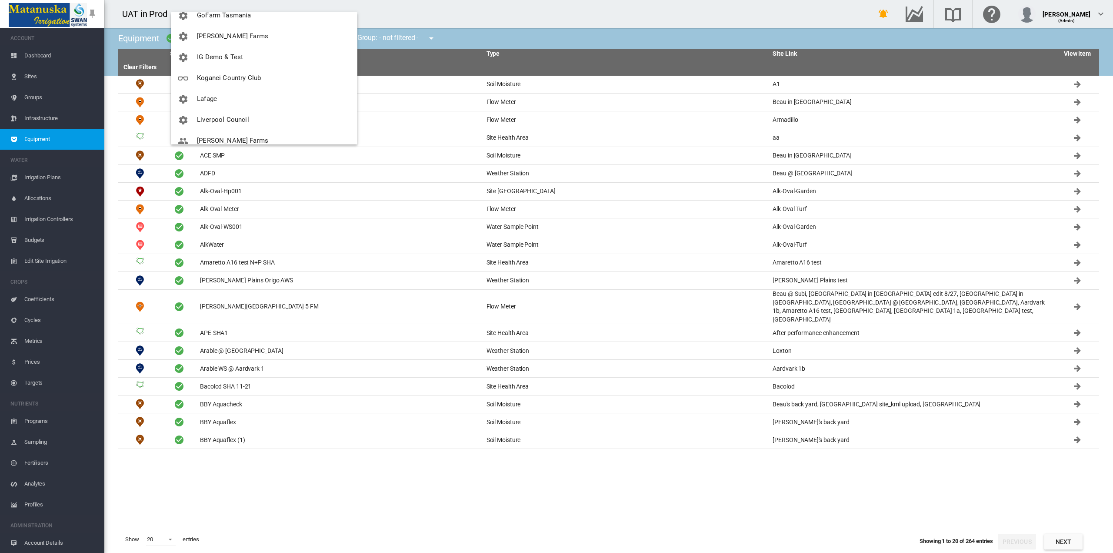
scroll to position [307, 0]
